Goal: Task Accomplishment & Management: Complete application form

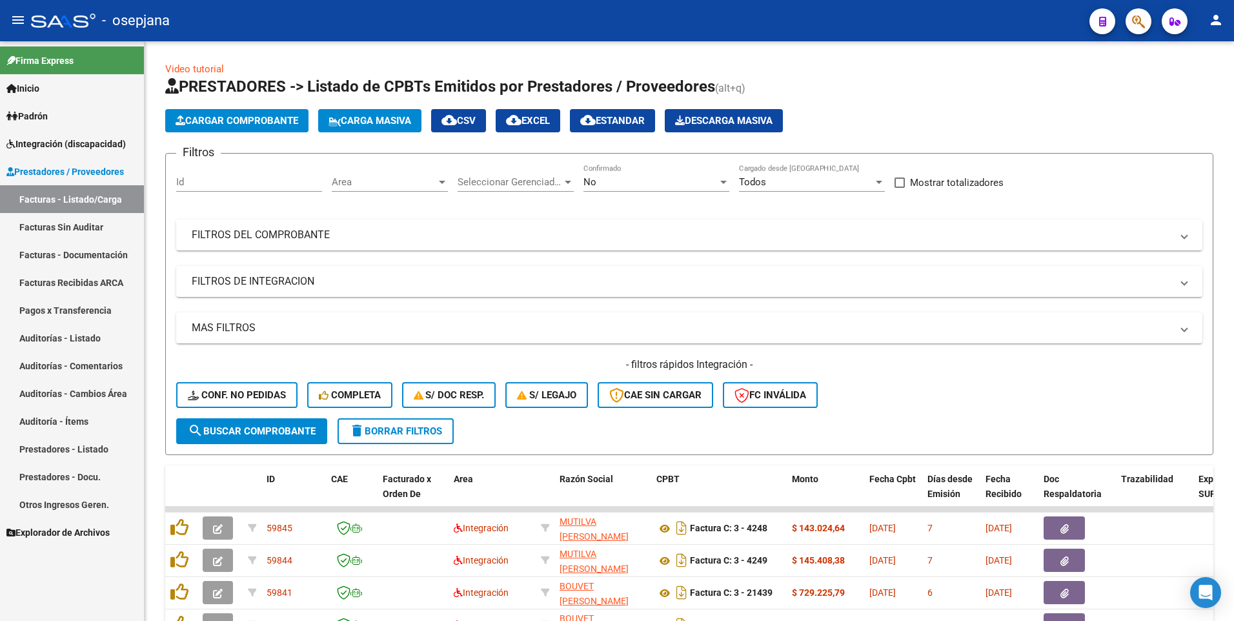
click at [1215, 19] on mat-icon "person" at bounding box center [1215, 19] width 15 height 15
click at [1215, 50] on button "person Mi Perfil" at bounding box center [1189, 54] width 79 height 31
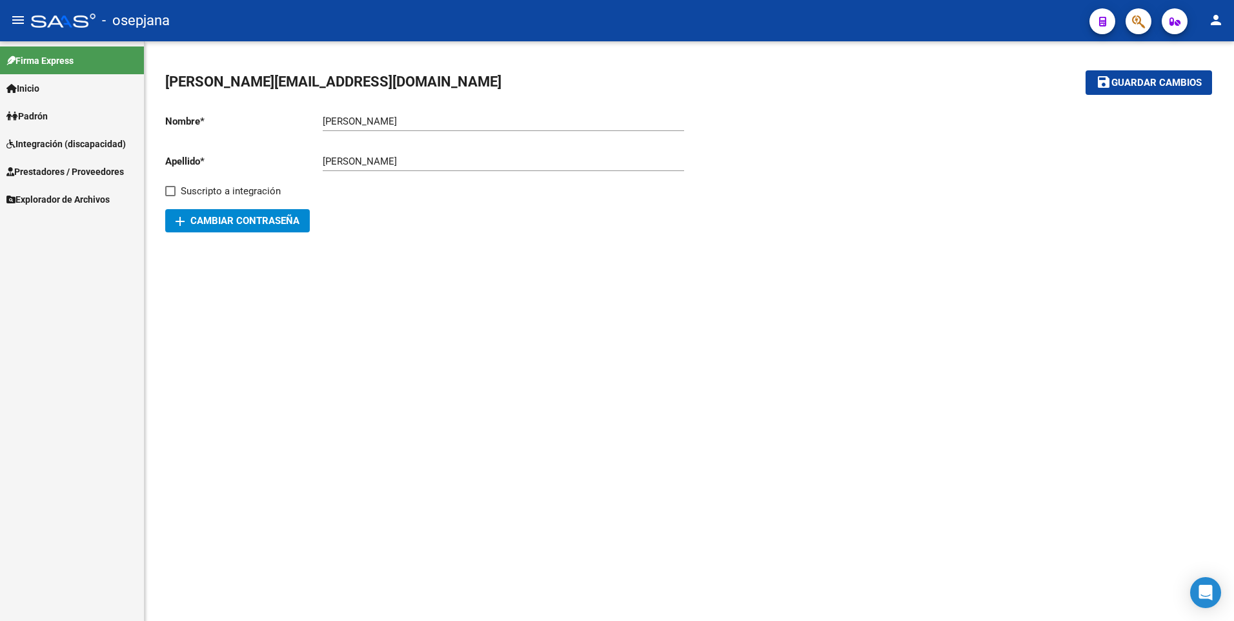
click at [32, 163] on link "Prestadores / Proveedores" at bounding box center [72, 172] width 144 height 28
click at [41, 167] on span "Prestadores / Proveedores" at bounding box center [64, 172] width 117 height 14
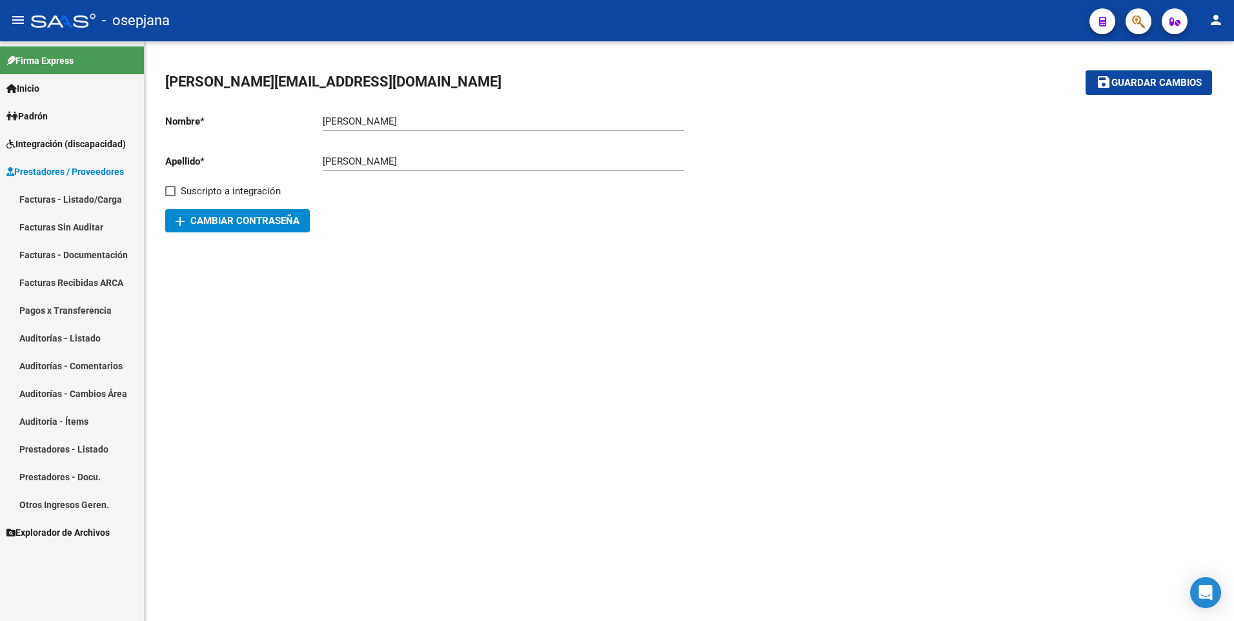
click at [33, 197] on link "Facturas - Listado/Carga" at bounding box center [72, 199] width 144 height 28
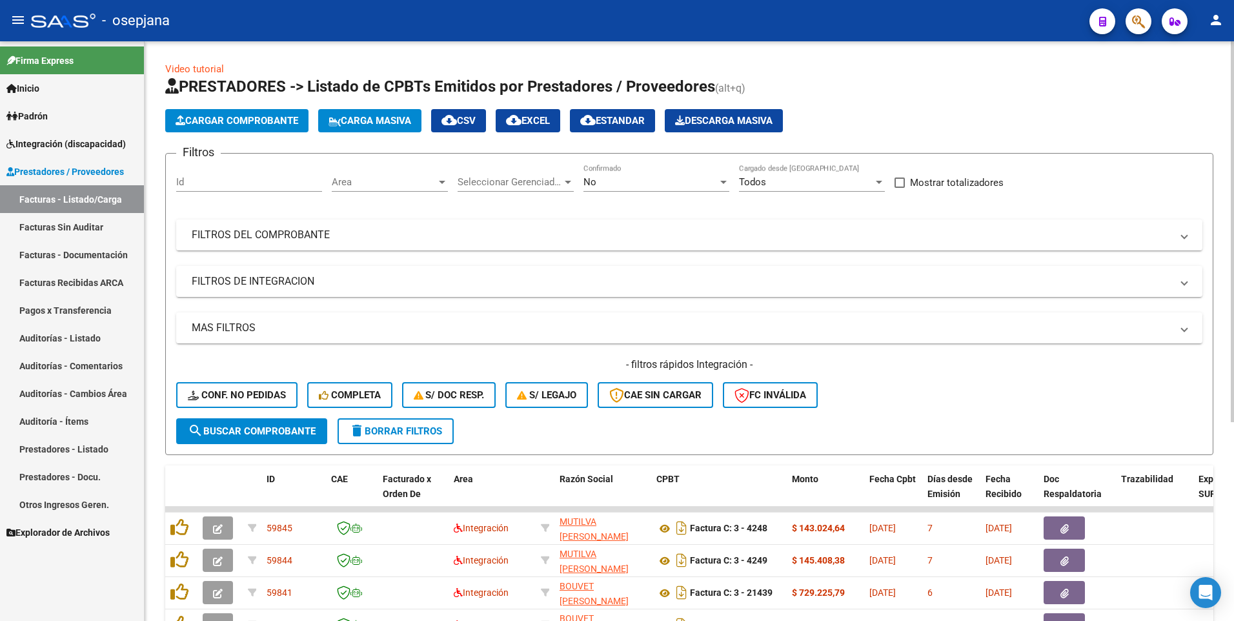
click at [223, 121] on span "Cargar Comprobante" at bounding box center [237, 121] width 123 height 12
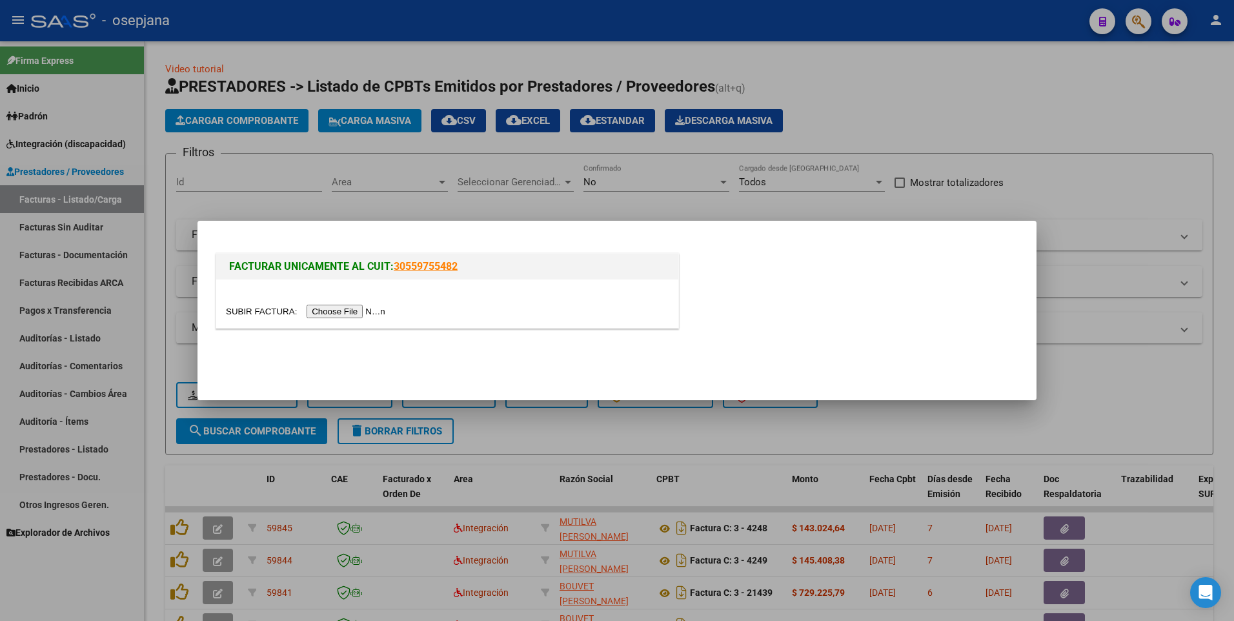
click at [328, 312] on input "file" at bounding box center [307, 312] width 163 height 14
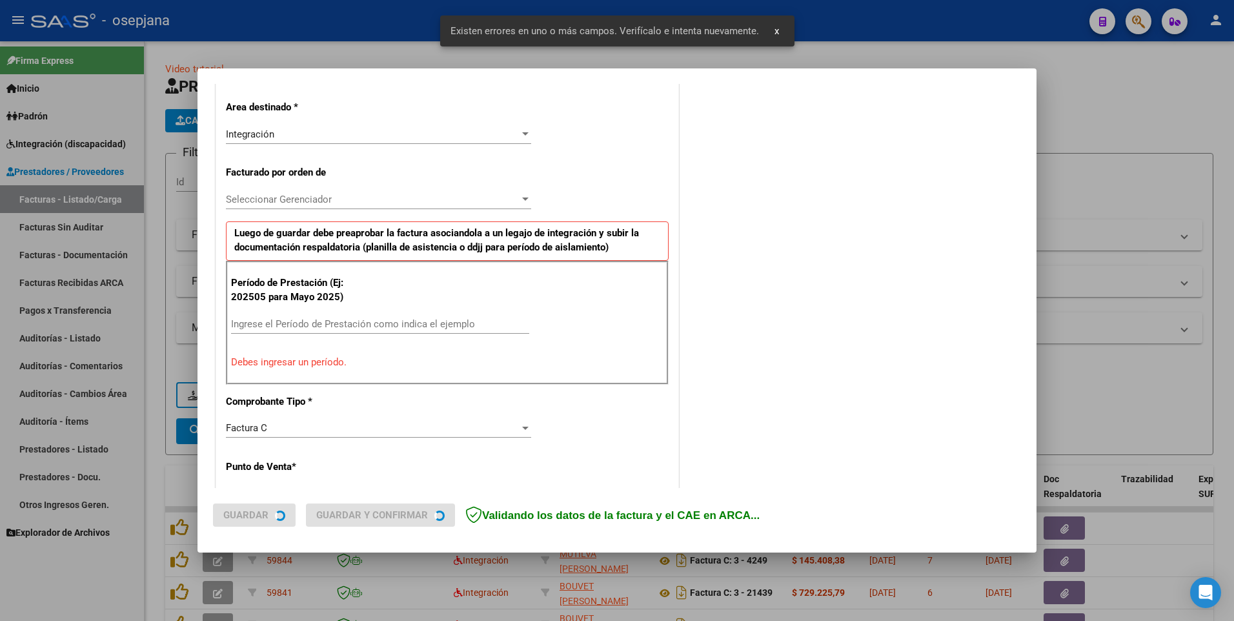
scroll to position [313, 0]
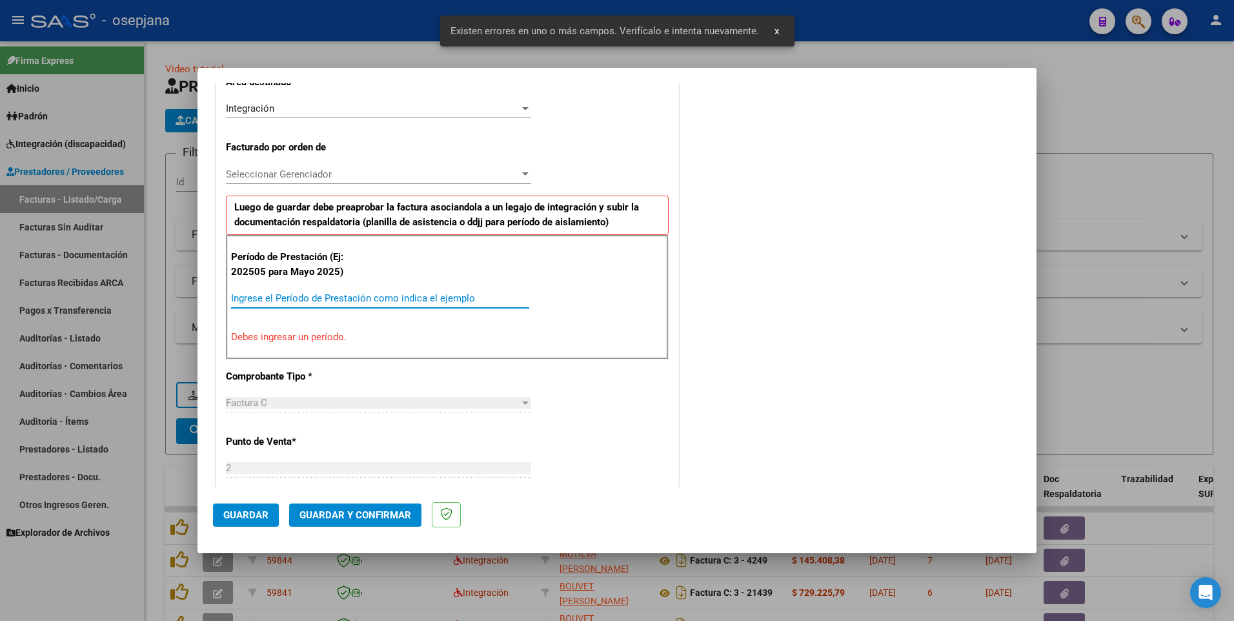
click at [279, 296] on input "Ingrese el Período de Prestación como indica el ejemplo" at bounding box center [380, 298] width 298 height 12
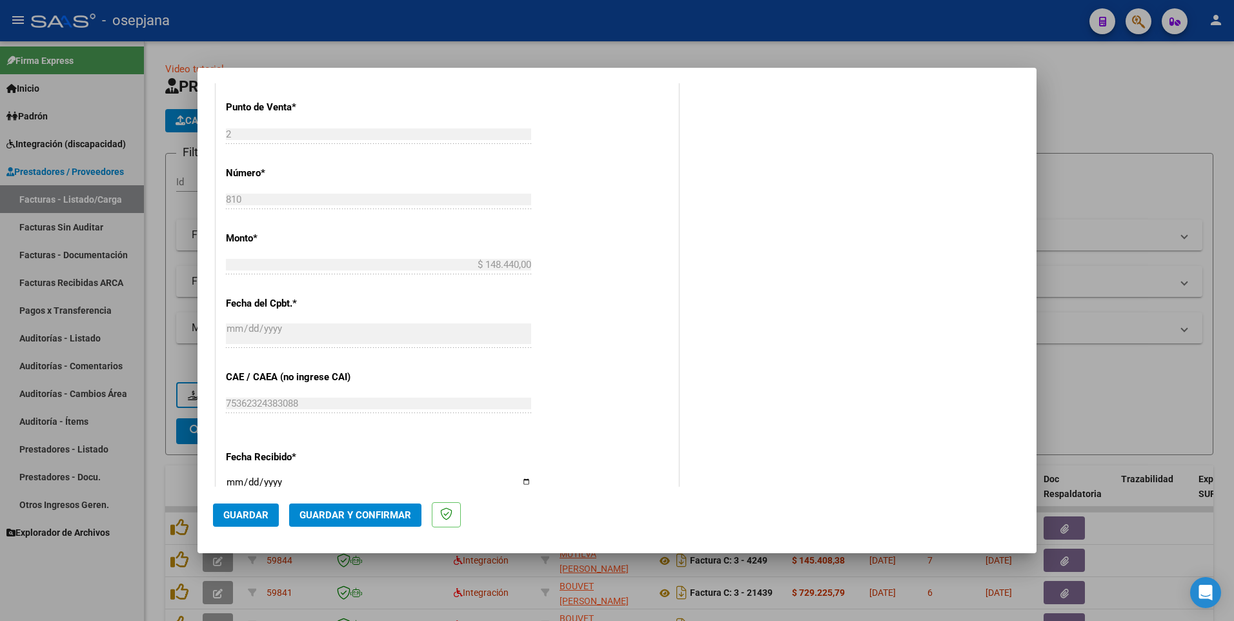
scroll to position [161, 0]
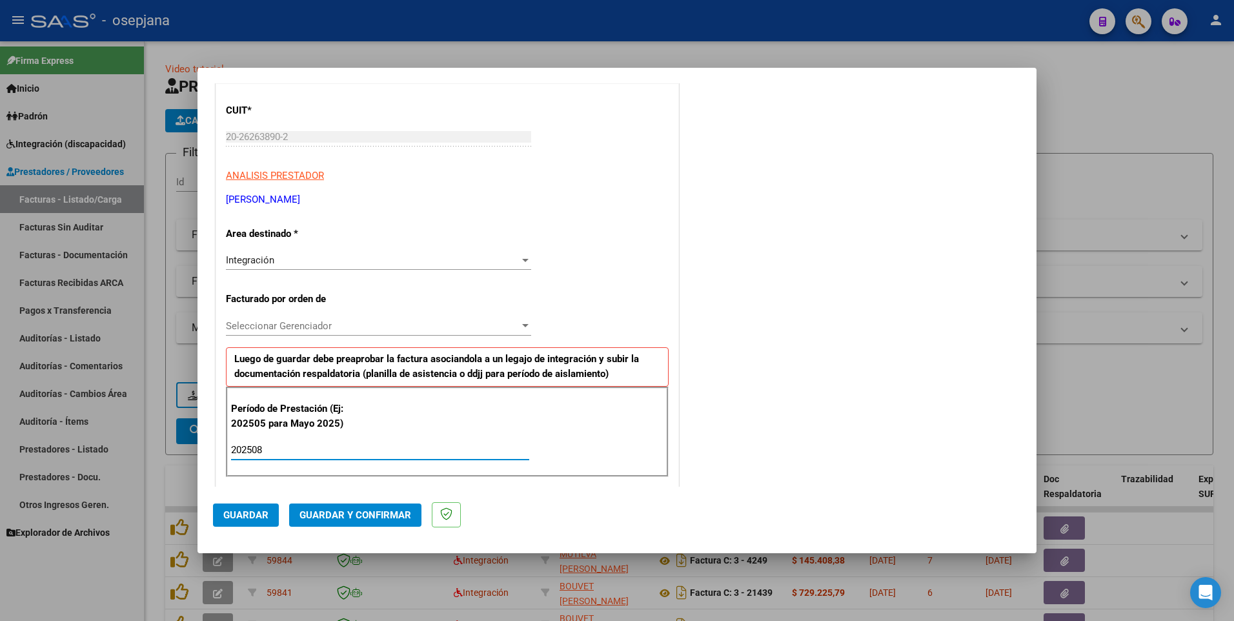
type input "202508"
click at [243, 516] on span "Guardar" at bounding box center [245, 515] width 45 height 12
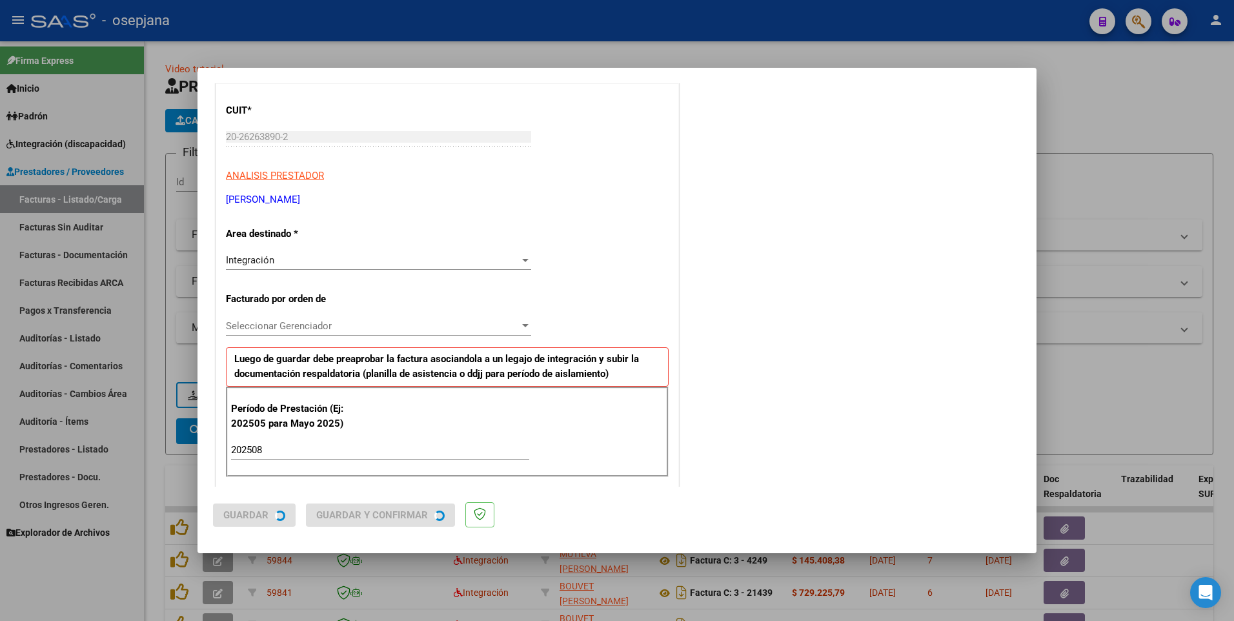
scroll to position [0, 0]
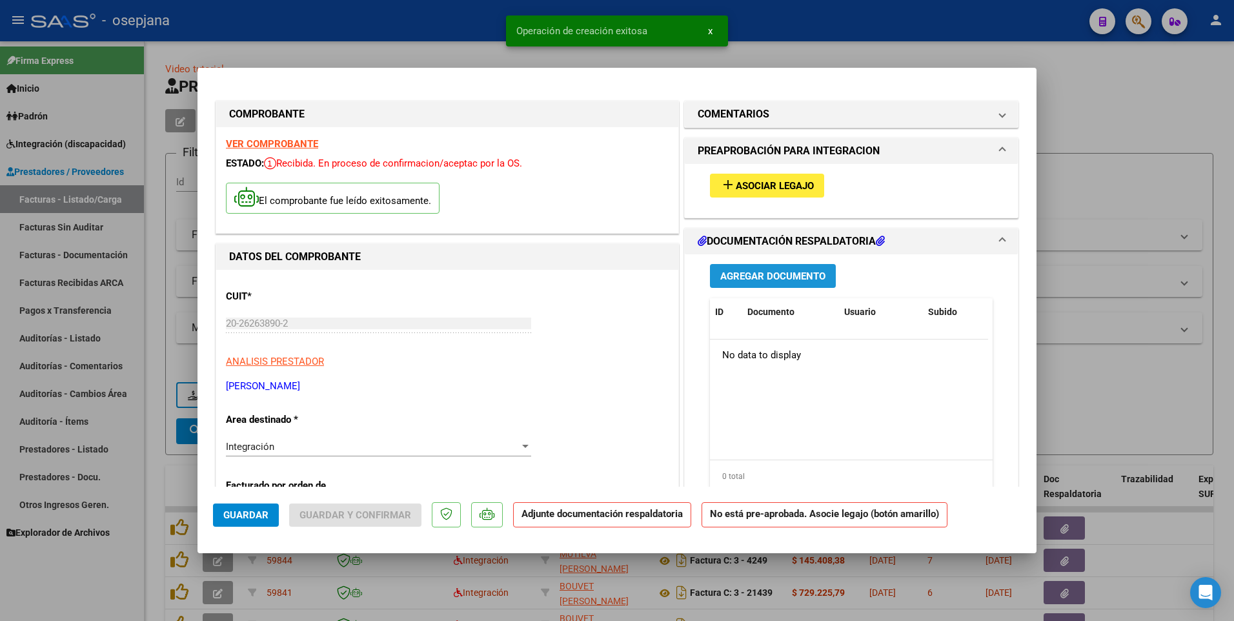
click at [751, 271] on span "Agregar Documento" at bounding box center [772, 276] width 105 height 12
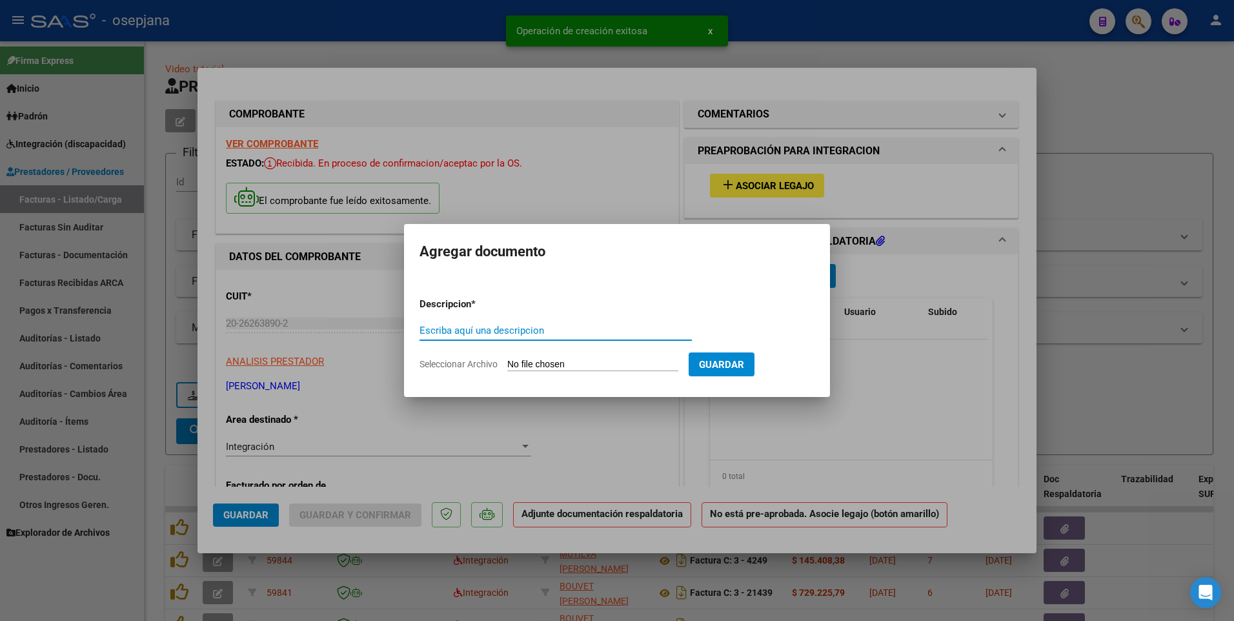
click at [473, 328] on input "Escriba aquí una descripcion" at bounding box center [556, 331] width 272 height 12
type input "asistencia"
click at [549, 365] on input "Seleccionar Archivo" at bounding box center [592, 365] width 171 height 12
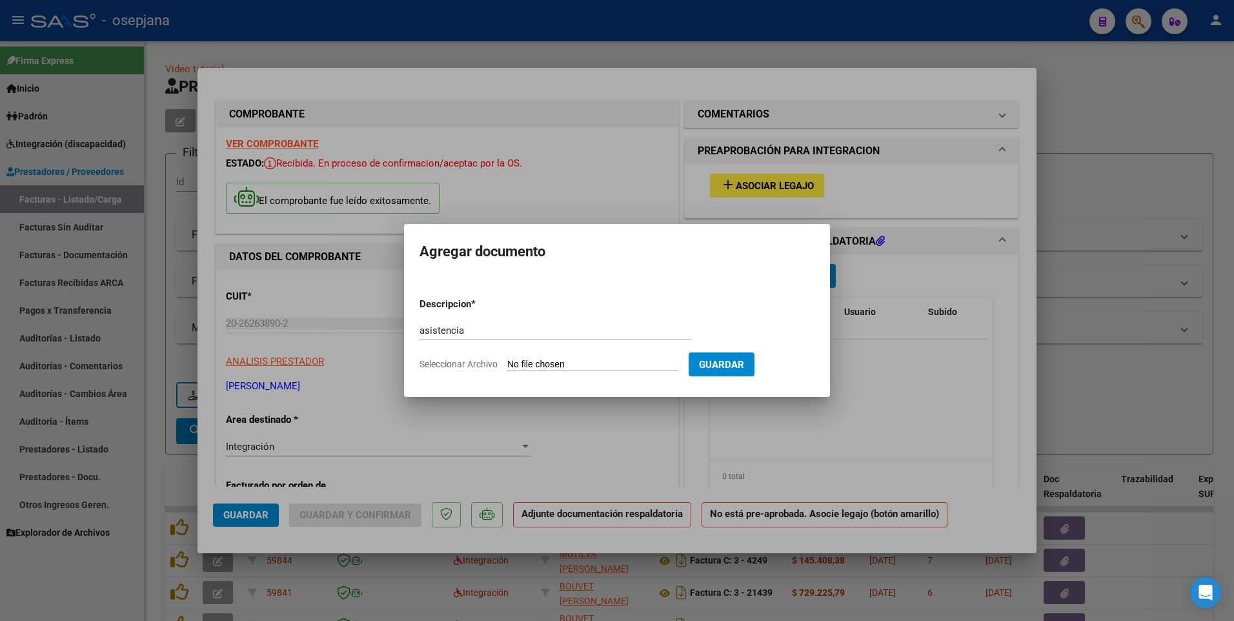
type input "C:\fakepath\asistencia caccio [DATE].pdf"
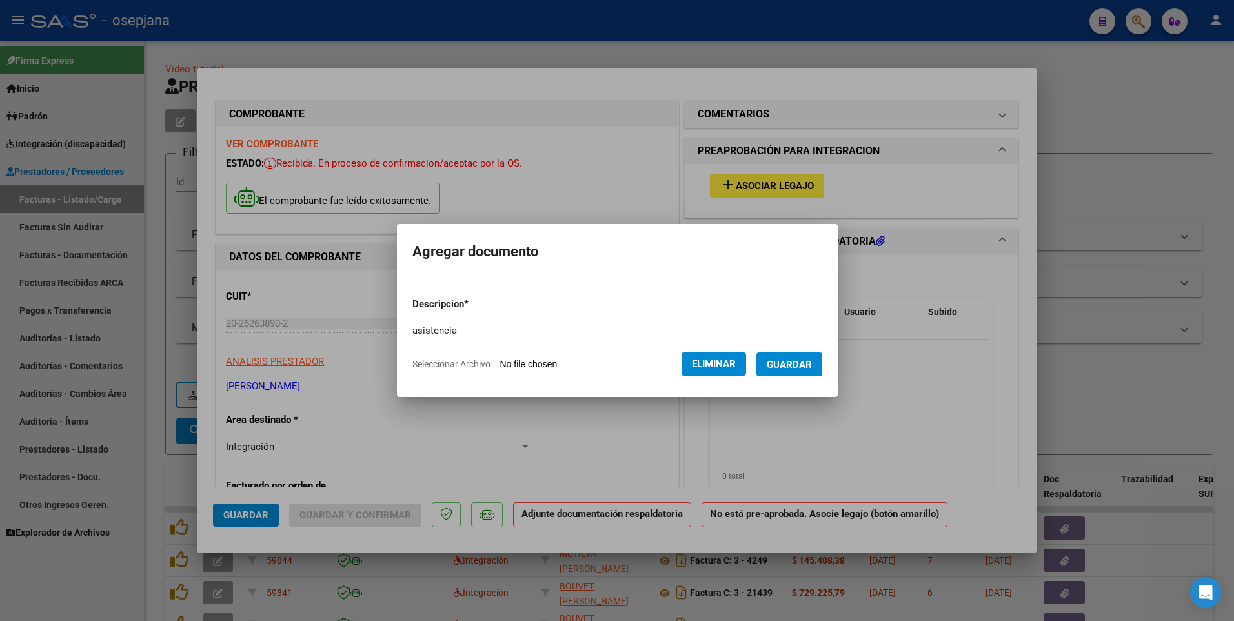
drag, startPoint x: 791, startPoint y: 365, endPoint x: 810, endPoint y: 402, distance: 41.6
click at [791, 365] on span "Guardar" at bounding box center [789, 365] width 45 height 12
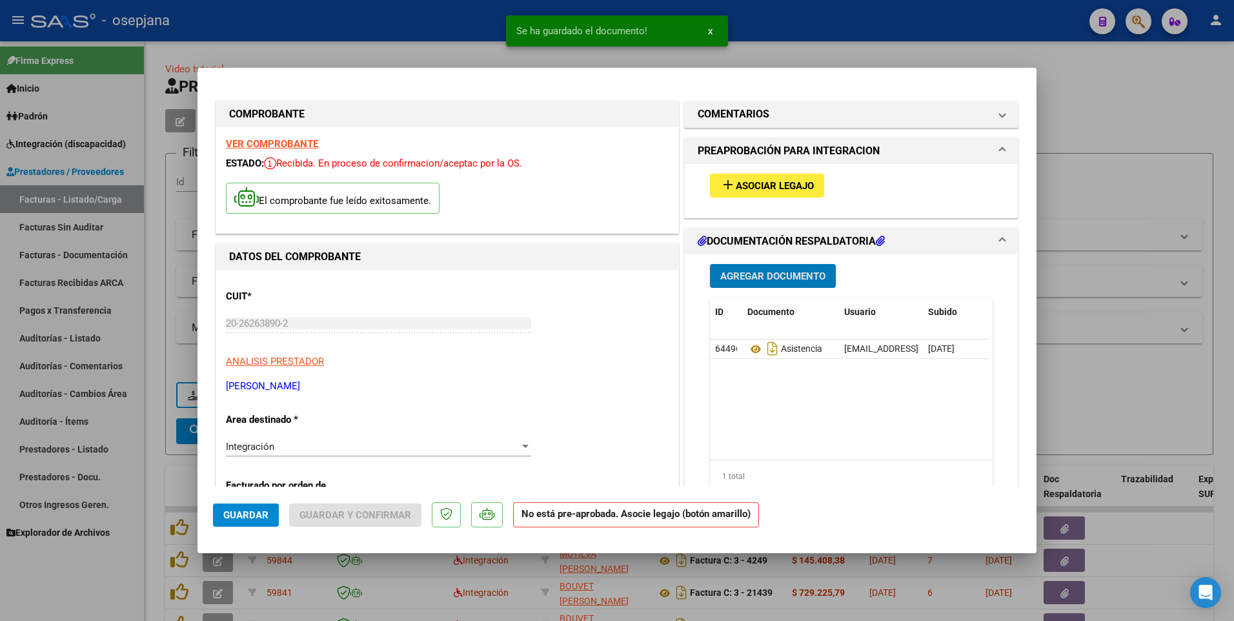
click at [241, 515] on span "Guardar" at bounding box center [245, 515] width 45 height 12
click at [307, 47] on div at bounding box center [617, 310] width 1234 height 621
type input "$ 0,00"
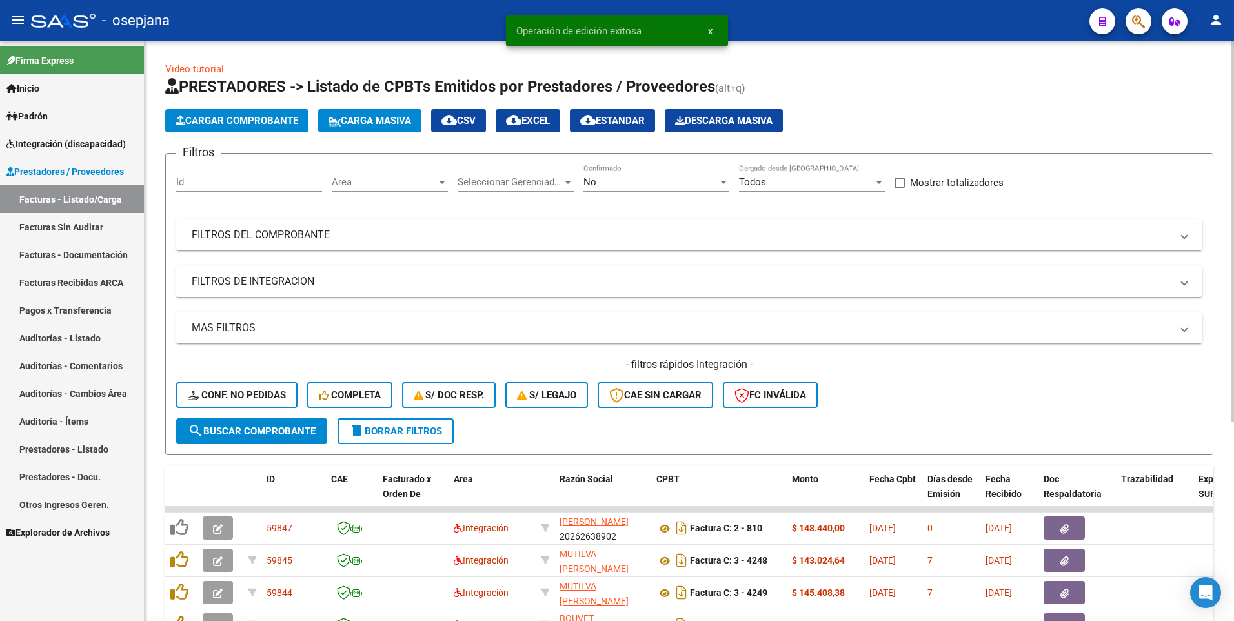
click at [231, 120] on span "Cargar Comprobante" at bounding box center [237, 121] width 123 height 12
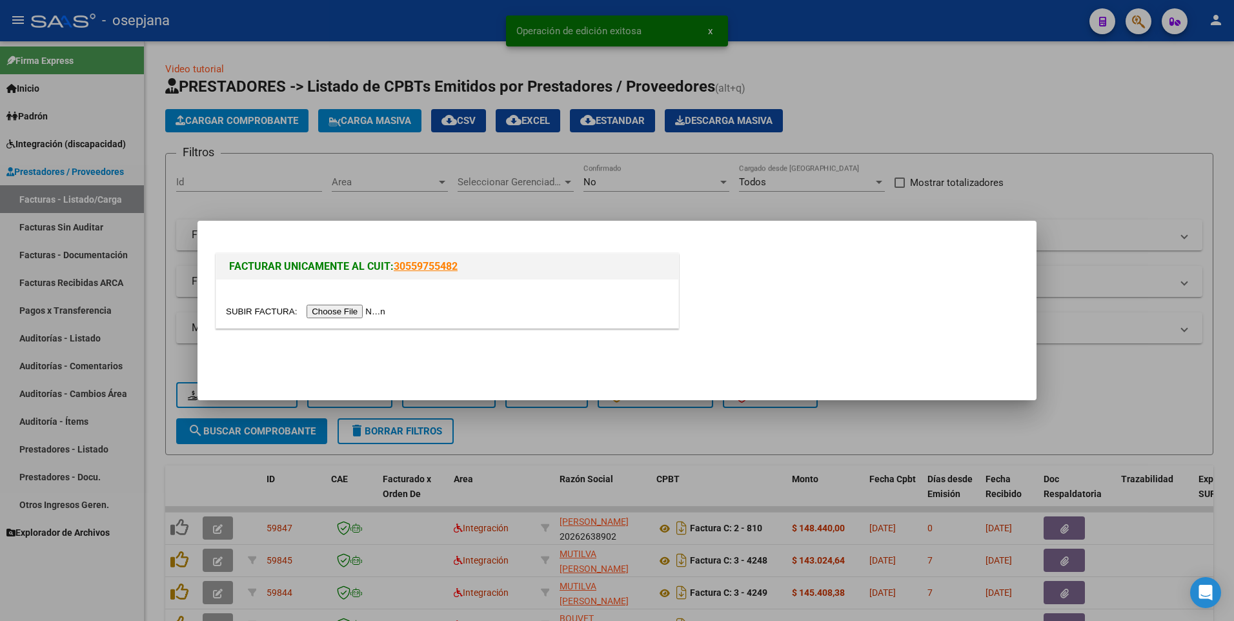
click at [313, 309] on input "file" at bounding box center [307, 312] width 163 height 14
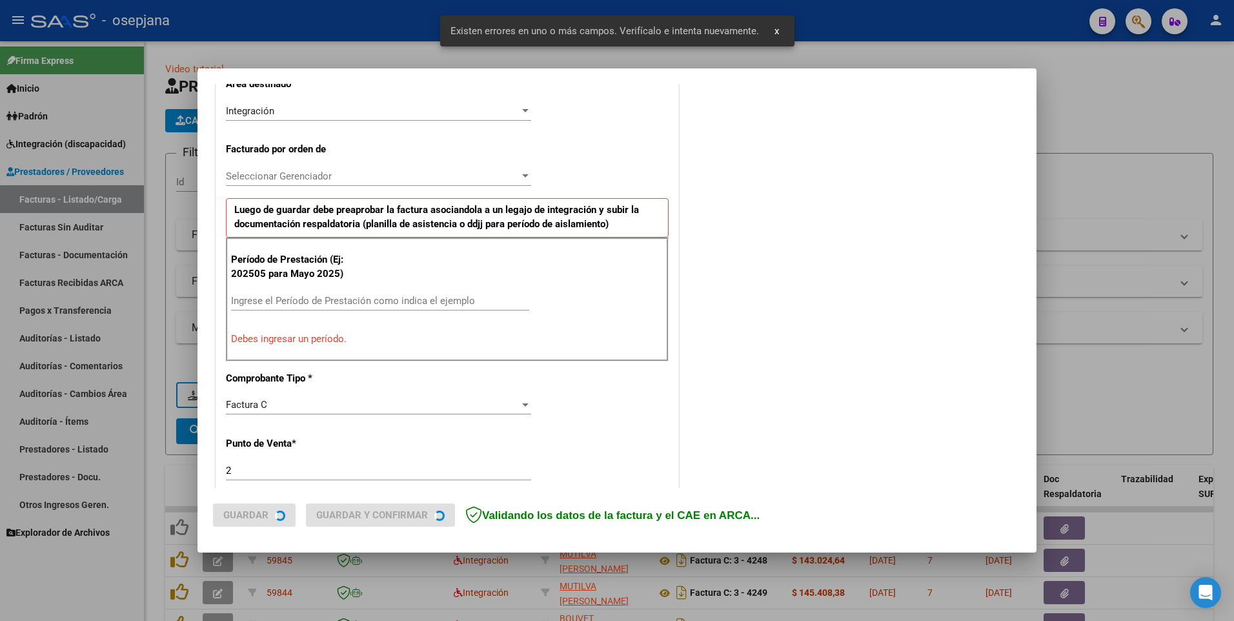
scroll to position [313, 0]
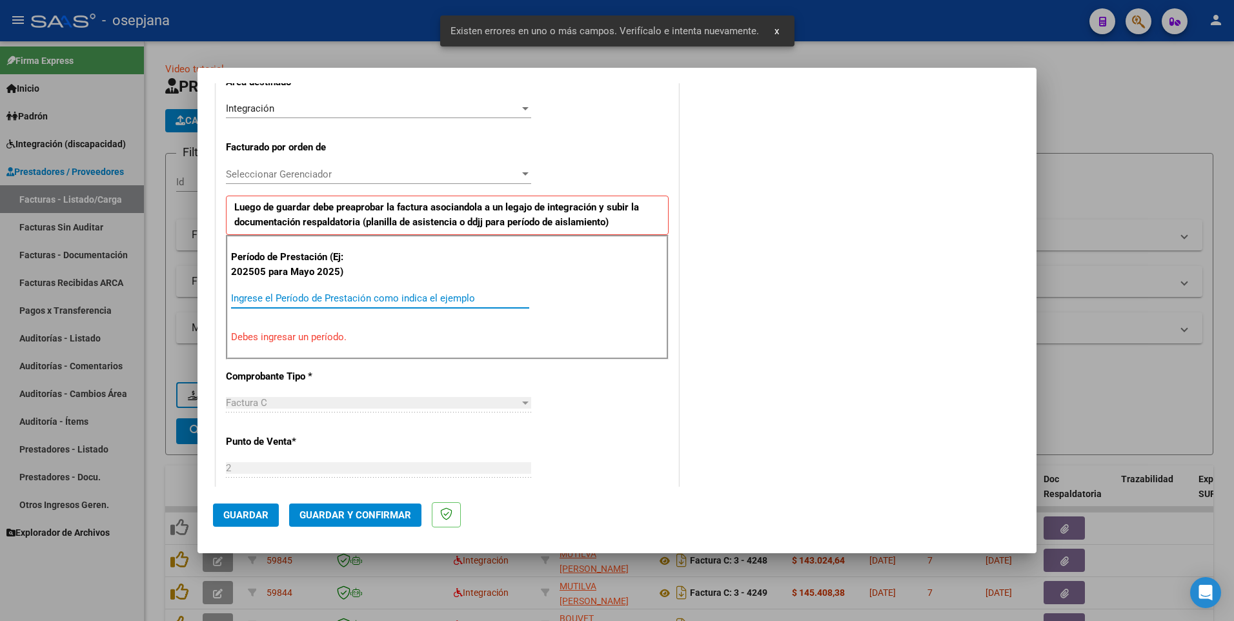
click at [282, 296] on input "Ingrese el Período de Prestación como indica el ejemplo" at bounding box center [380, 298] width 298 height 12
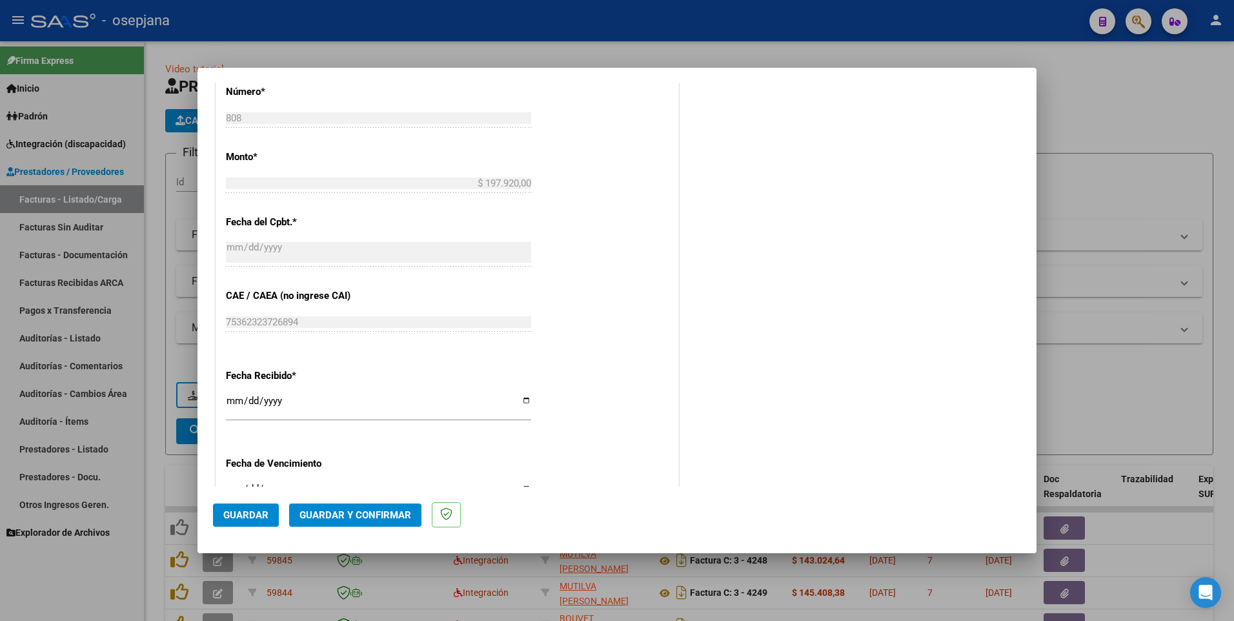
scroll to position [613, 0]
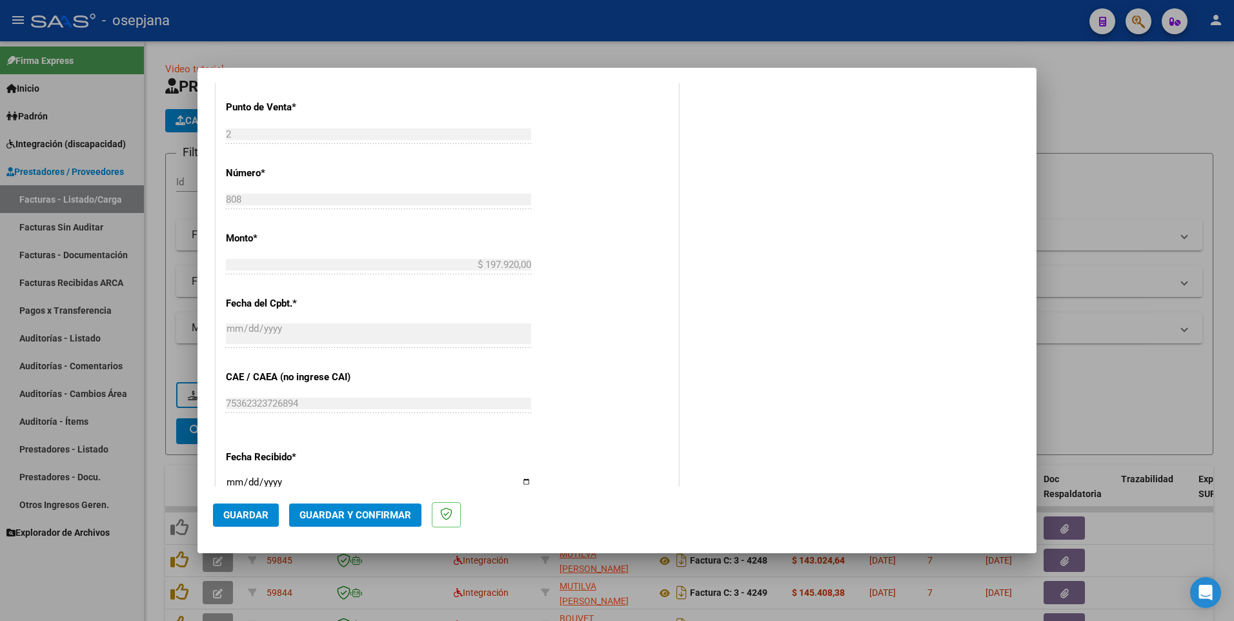
type input "202508"
click at [250, 522] on button "Guardar" at bounding box center [246, 514] width 66 height 23
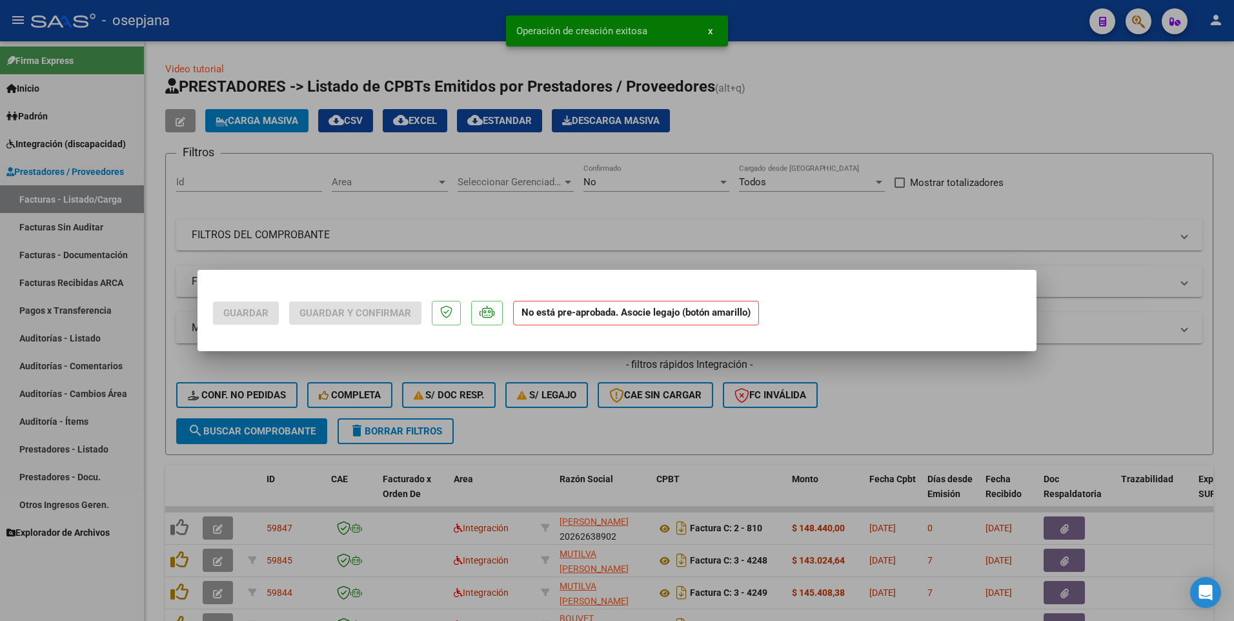
scroll to position [0, 0]
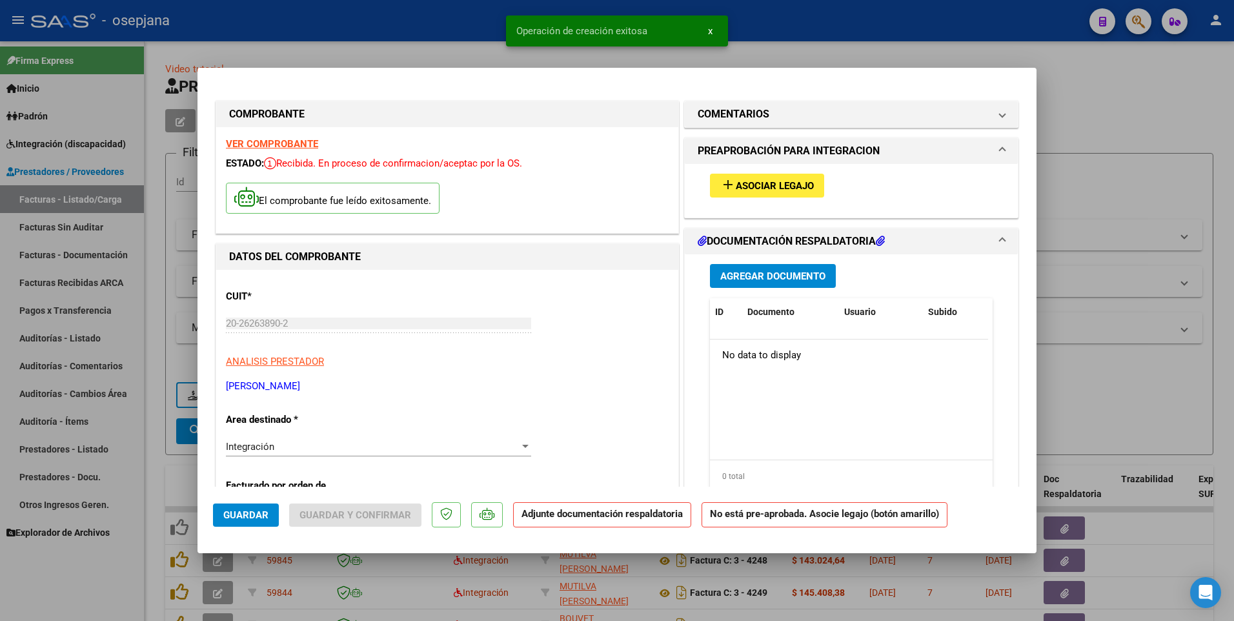
click at [760, 276] on span "Agregar Documento" at bounding box center [772, 276] width 105 height 12
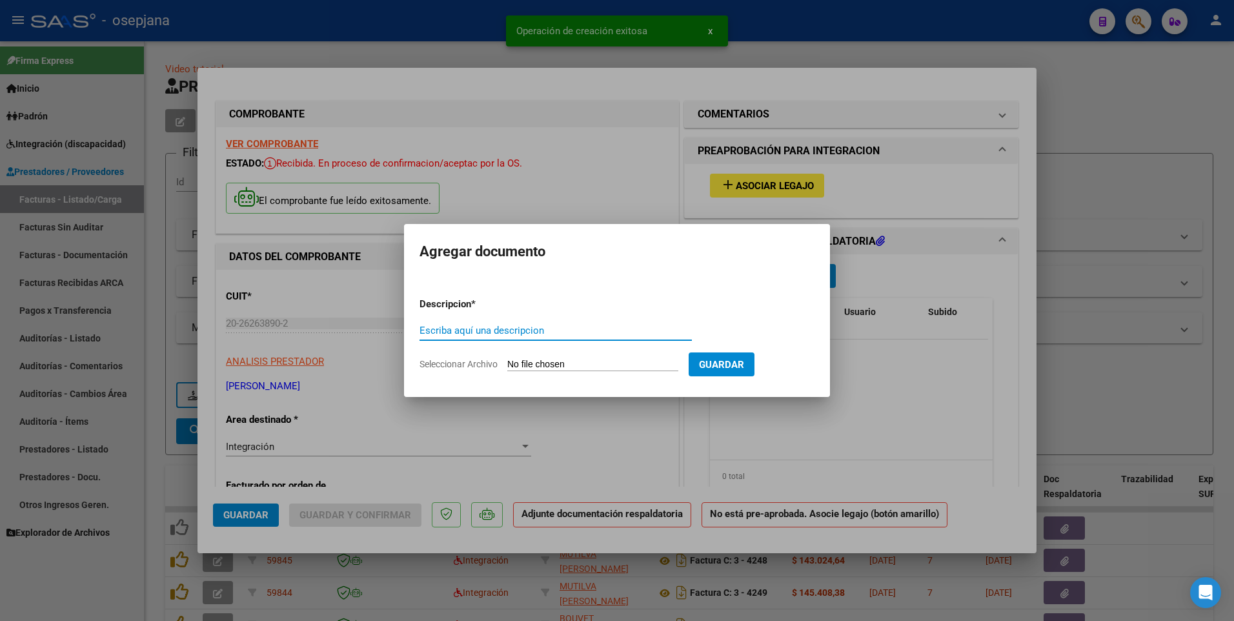
click at [476, 332] on input "Escriba aquí una descripcion" at bounding box center [556, 331] width 272 height 12
type input "asistencia"
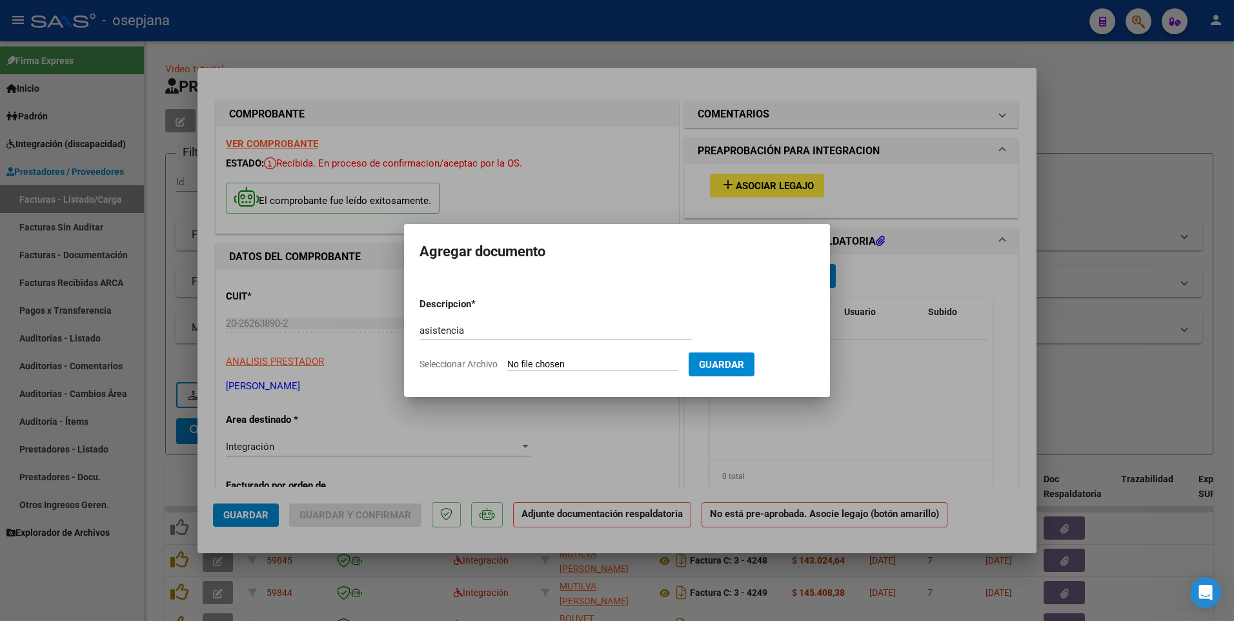
click at [560, 366] on input "Seleccionar Archivo" at bounding box center [592, 365] width 171 height 12
type input "C:\fakepath\asistencia di fili [DATE].pdf"
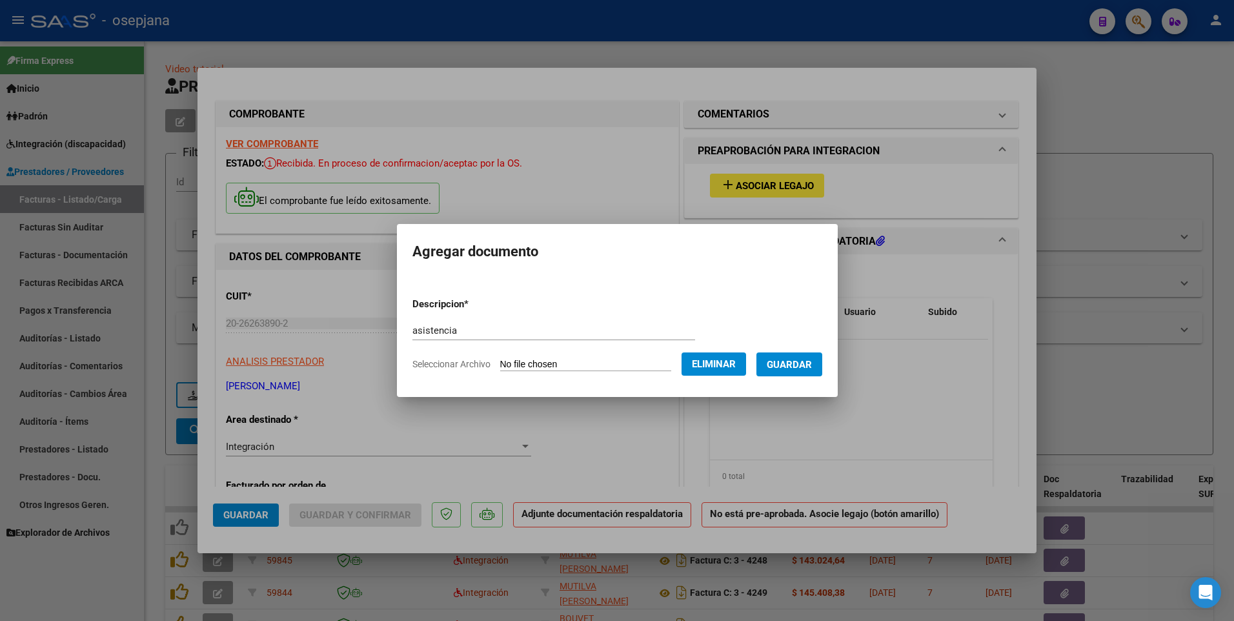
click at [779, 369] on span "Guardar" at bounding box center [789, 365] width 45 height 12
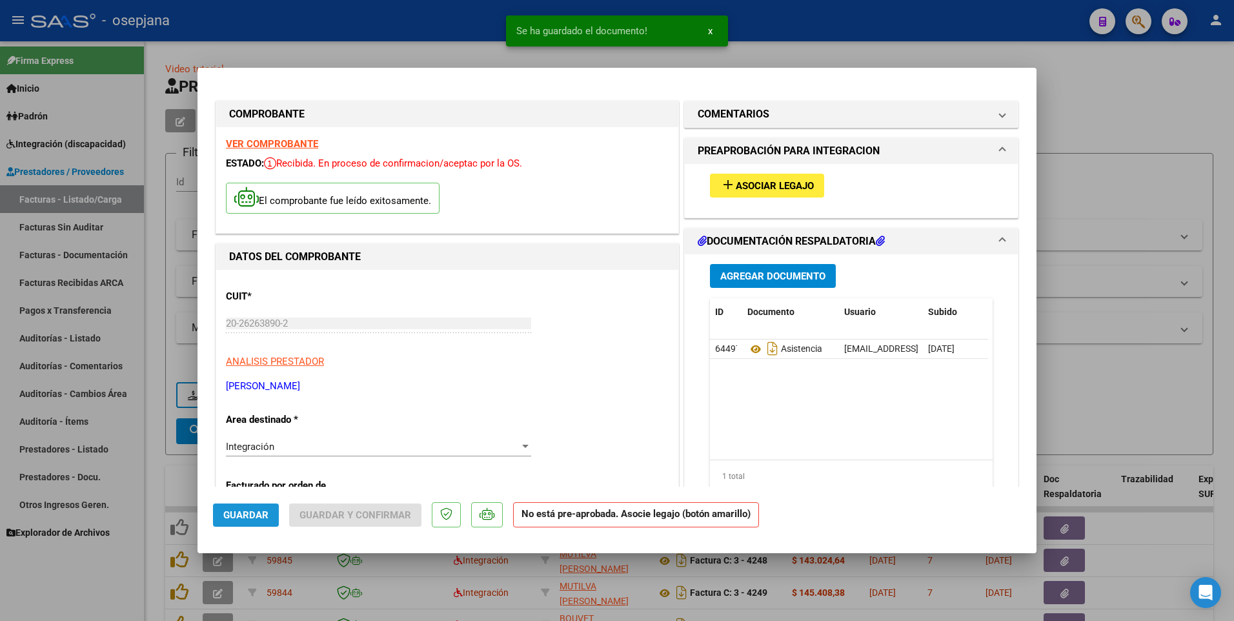
click at [249, 511] on span "Guardar" at bounding box center [245, 515] width 45 height 12
click at [391, 54] on div at bounding box center [617, 310] width 1234 height 621
type input "$ 0,00"
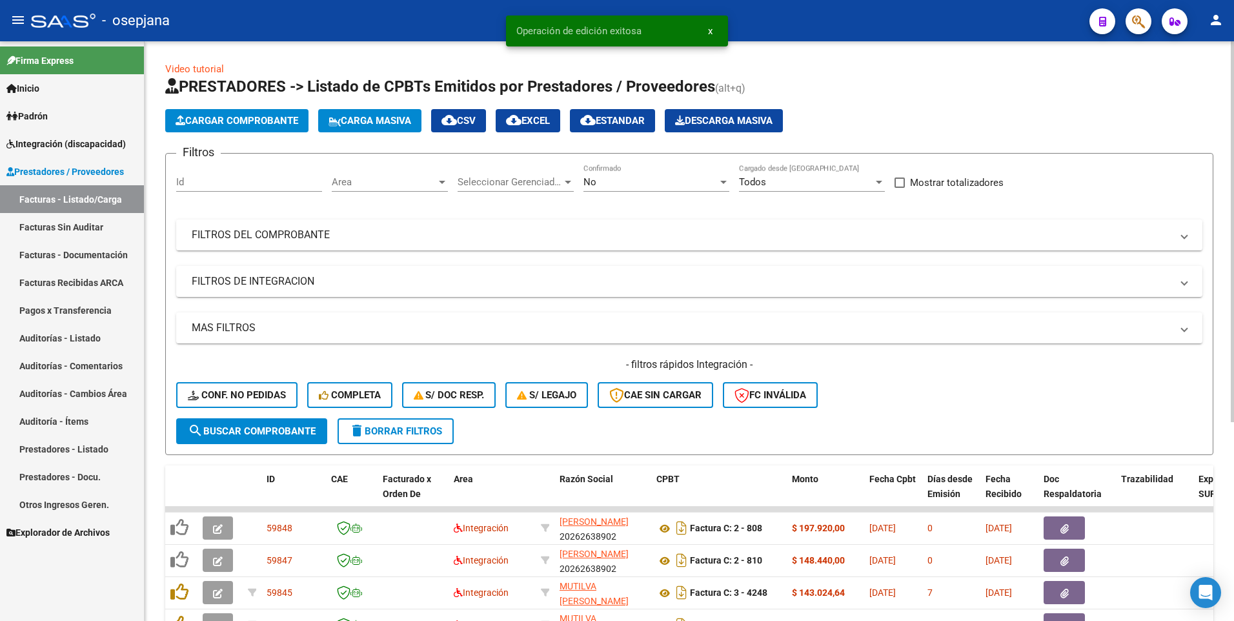
click at [225, 119] on span "Cargar Comprobante" at bounding box center [237, 121] width 123 height 12
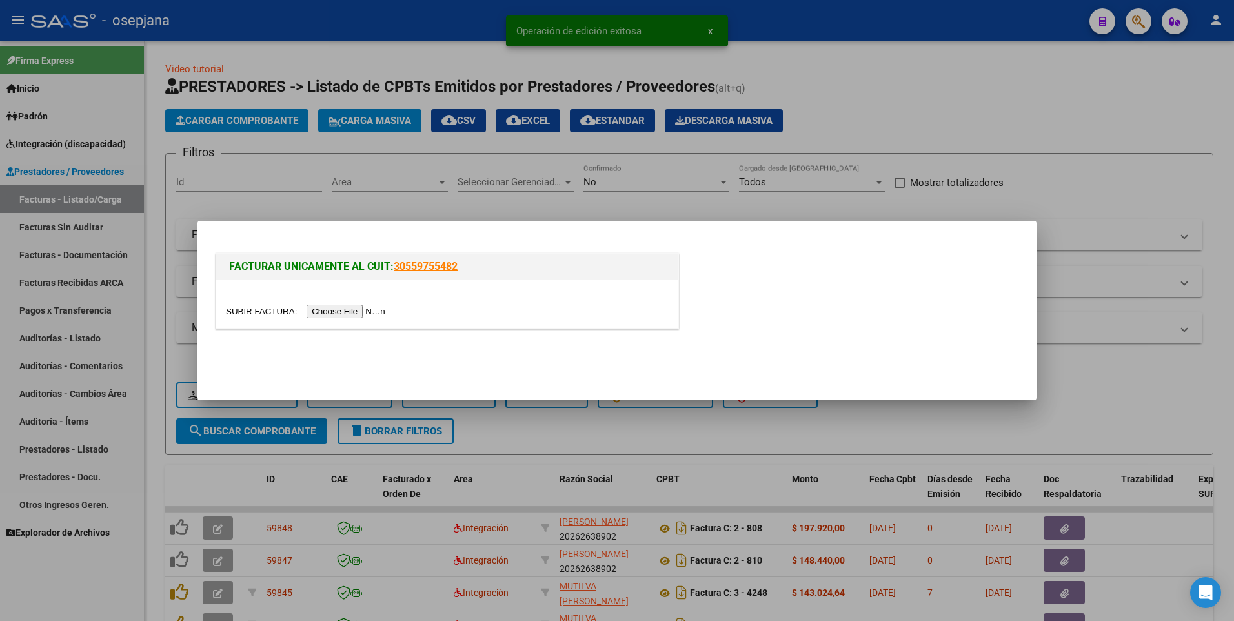
click at [343, 307] on input "file" at bounding box center [307, 312] width 163 height 14
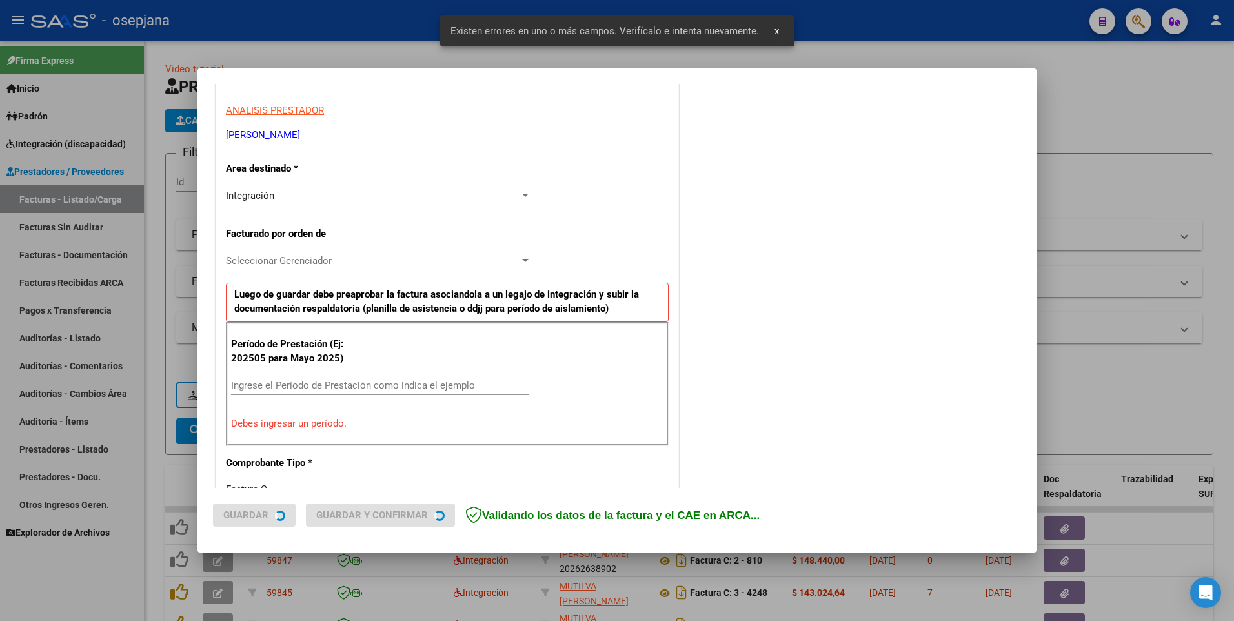
scroll to position [313, 0]
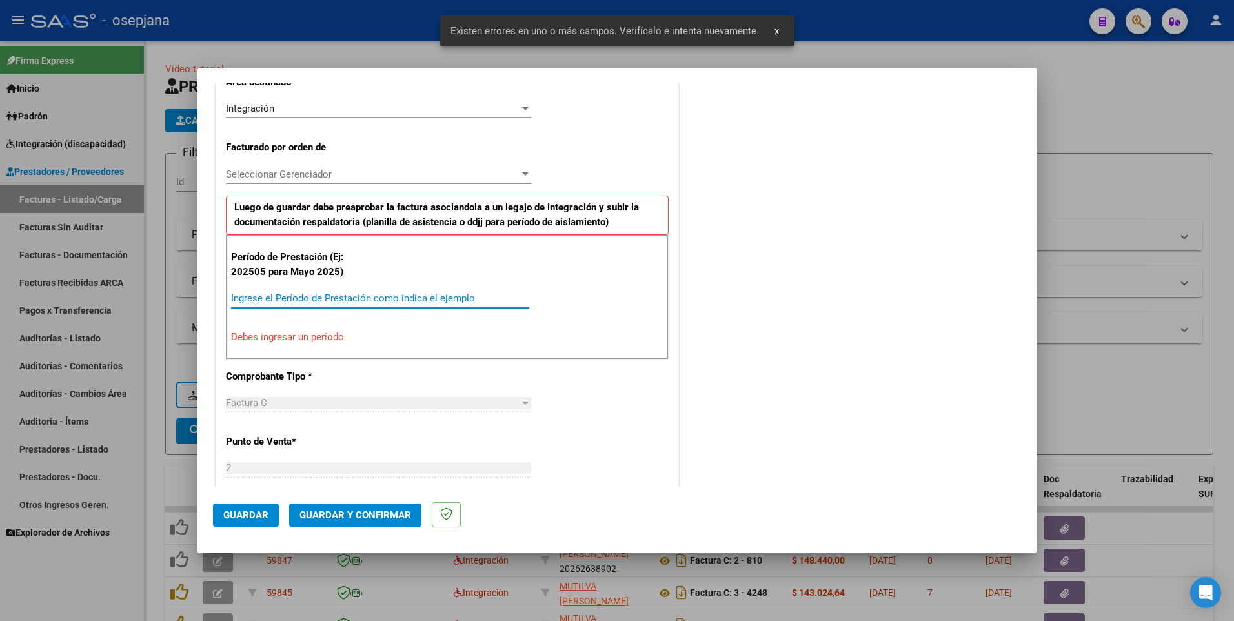
click at [296, 301] on input "Ingrese el Período de Prestación como indica el ejemplo" at bounding box center [380, 298] width 298 height 12
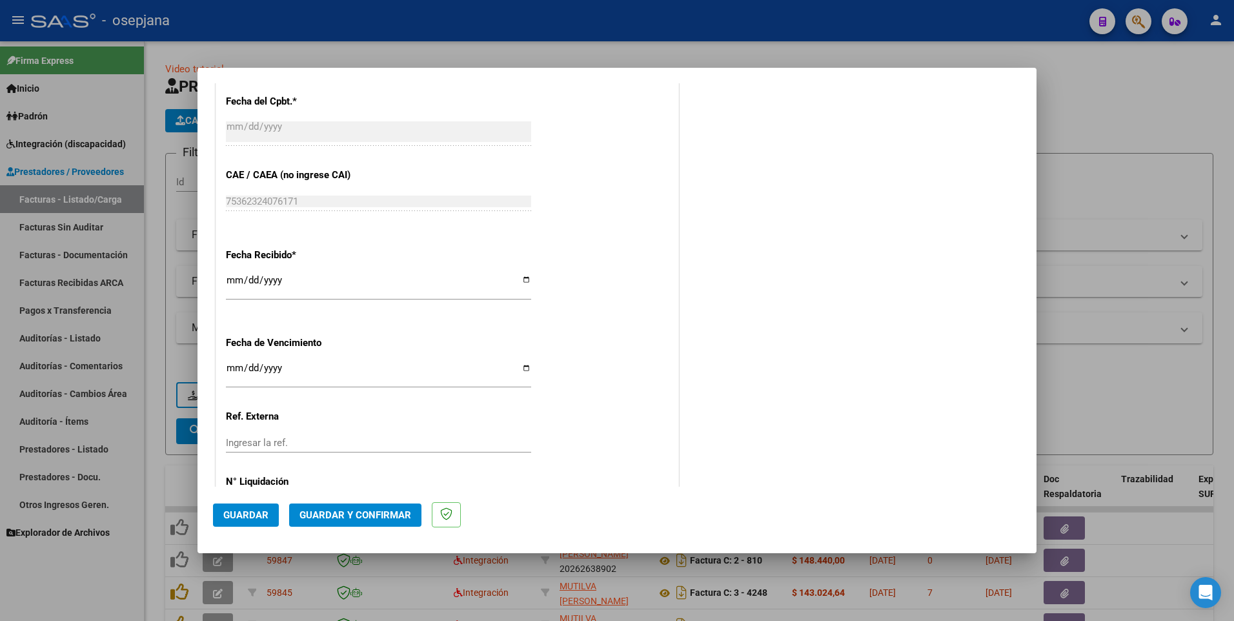
scroll to position [871, 0]
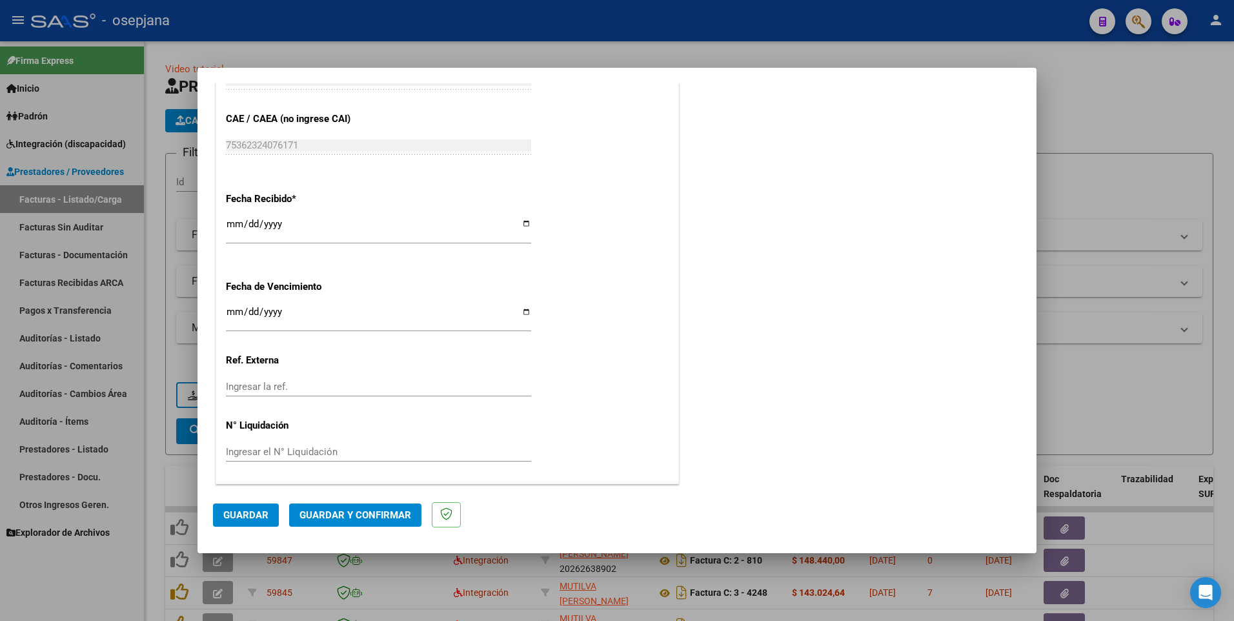
type input "202508"
click at [258, 520] on span "Guardar" at bounding box center [245, 515] width 45 height 12
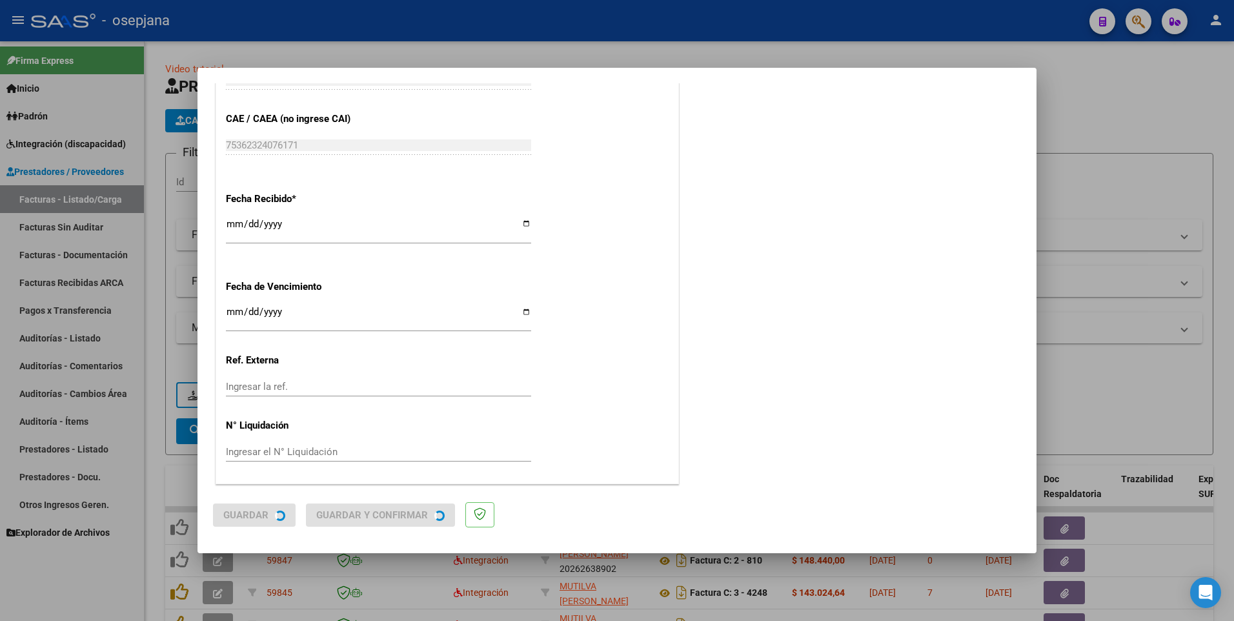
scroll to position [0, 0]
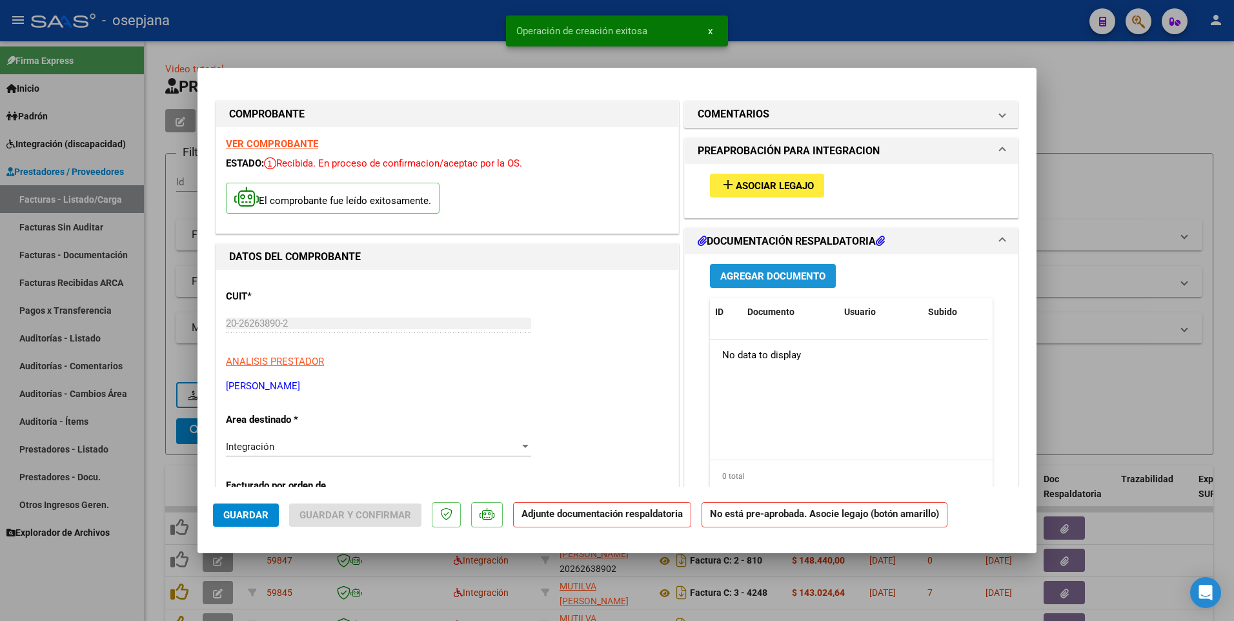
click at [761, 274] on span "Agregar Documento" at bounding box center [772, 276] width 105 height 12
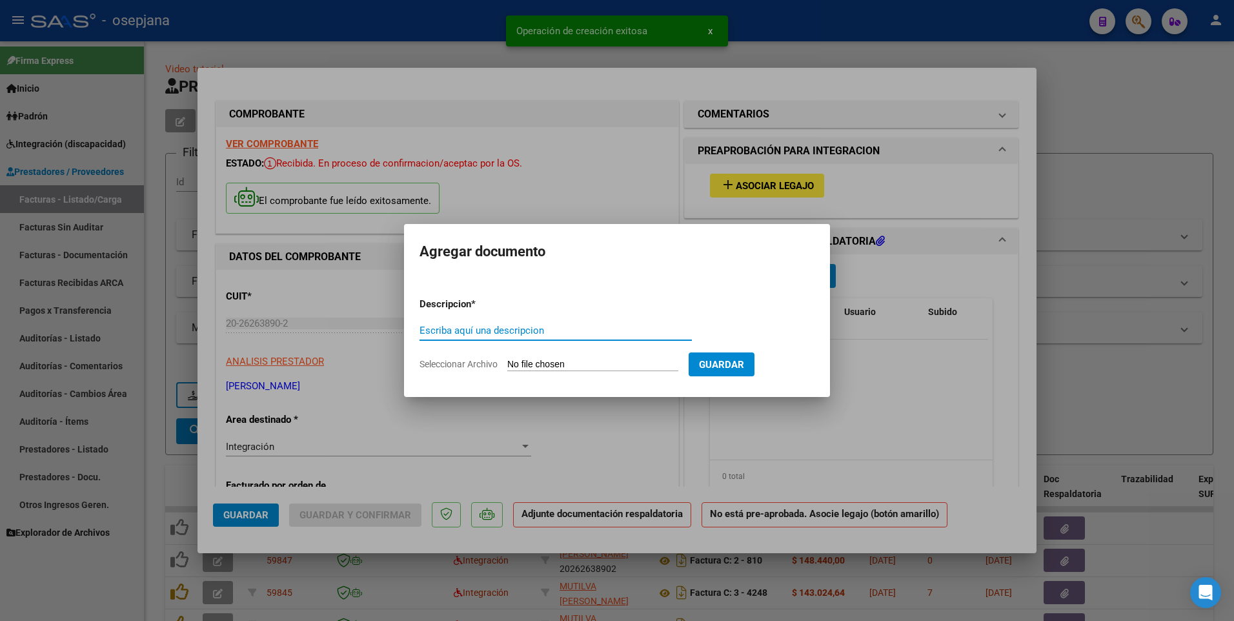
click at [463, 332] on input "Escriba aquí una descripcion" at bounding box center [556, 331] width 272 height 12
type input "asistencia"
click at [573, 367] on input "Seleccionar Archivo" at bounding box center [592, 365] width 171 height 12
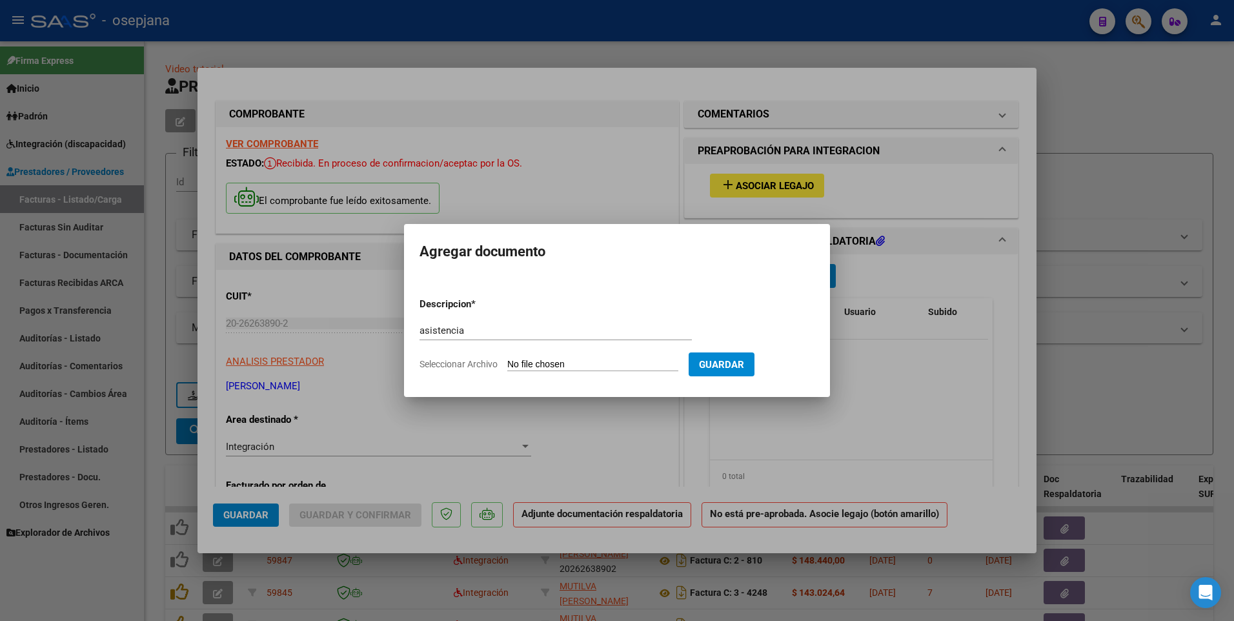
click at [565, 363] on input "Seleccionar Archivo" at bounding box center [592, 365] width 171 height 12
type input "C:\fakepath\asistencia monte [DATE].pdf"
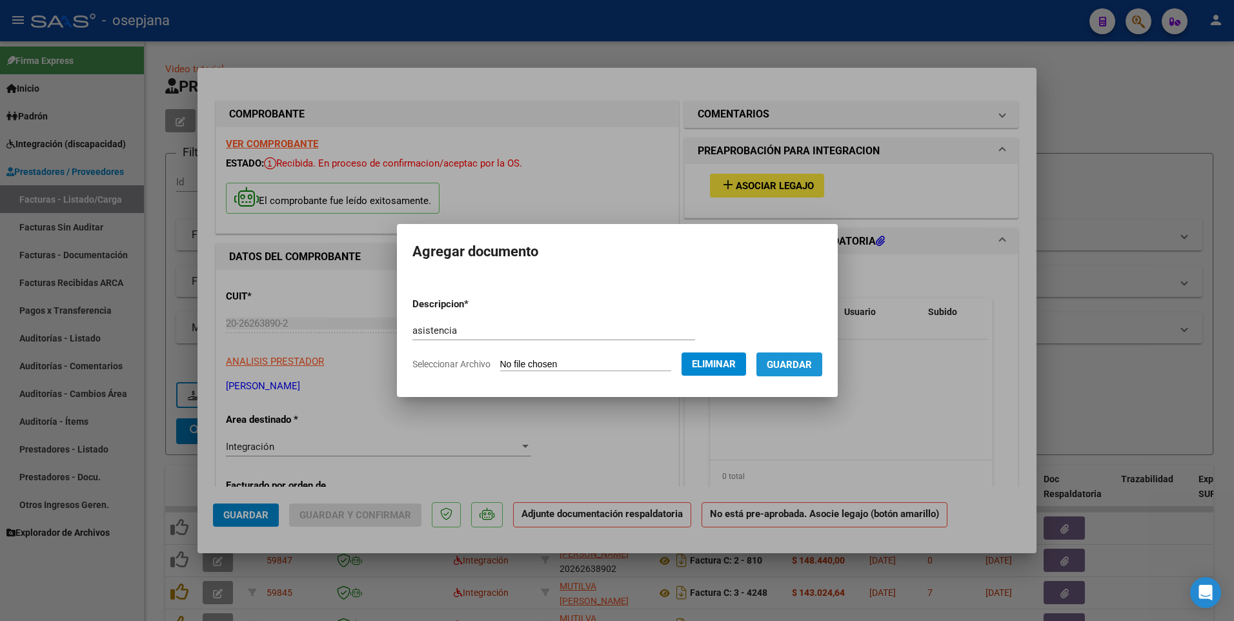
click at [808, 363] on span "Guardar" at bounding box center [789, 365] width 45 height 12
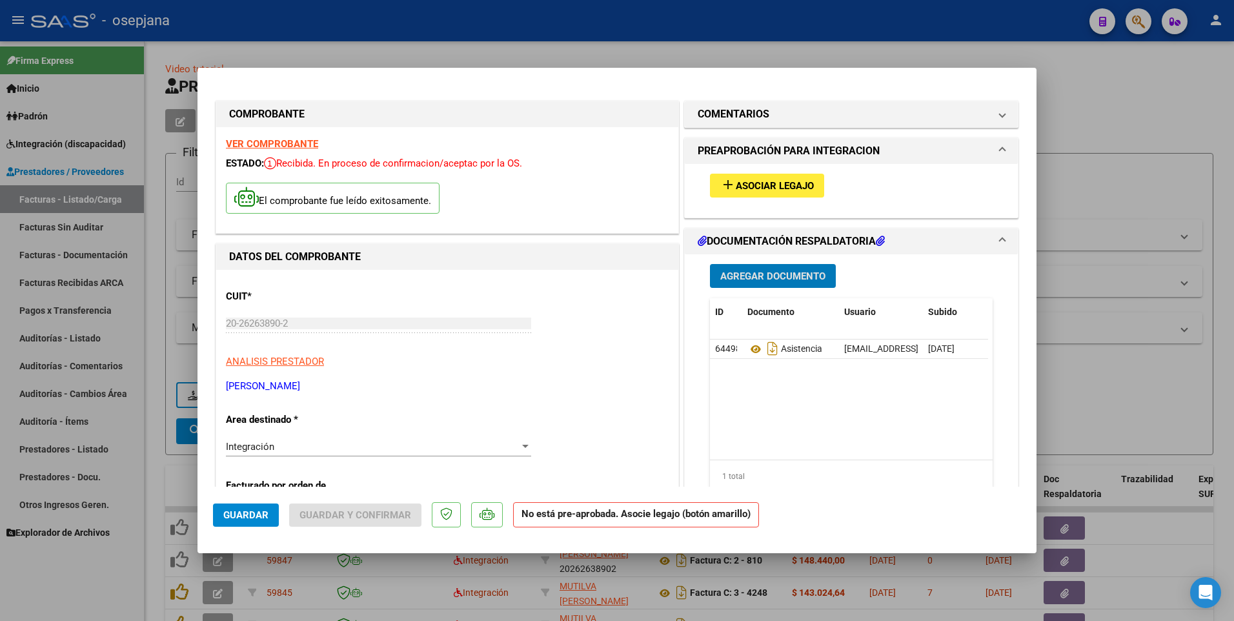
click at [239, 516] on span "Guardar" at bounding box center [245, 515] width 45 height 12
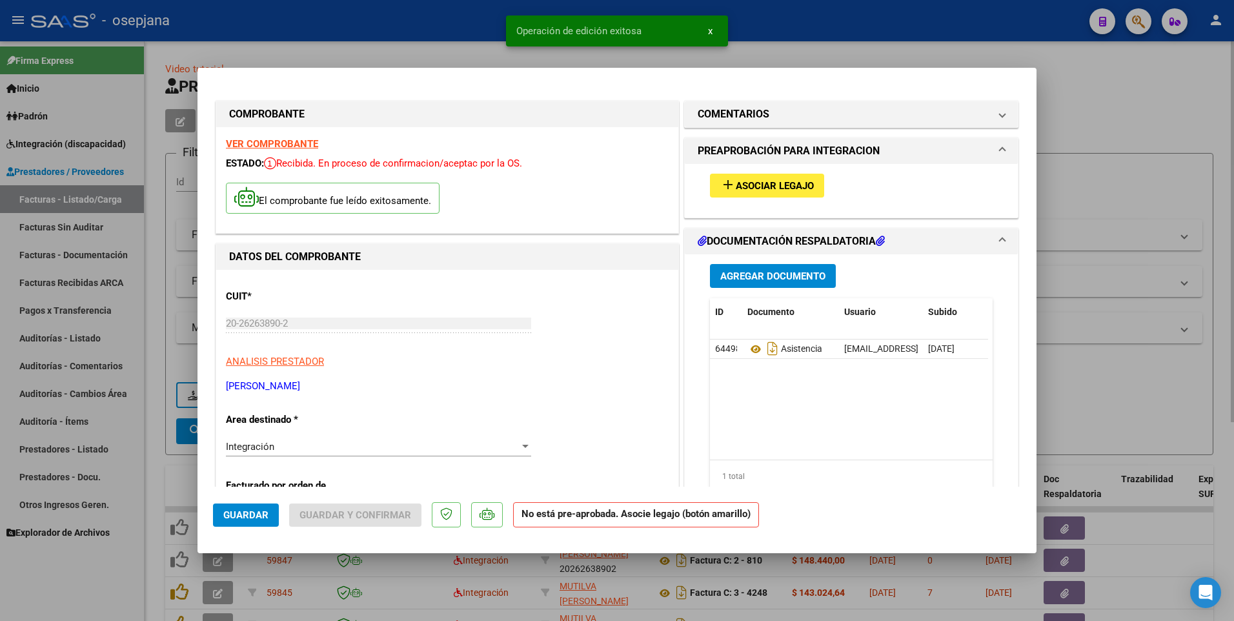
click at [440, 43] on div at bounding box center [617, 310] width 1234 height 621
type input "$ 0,00"
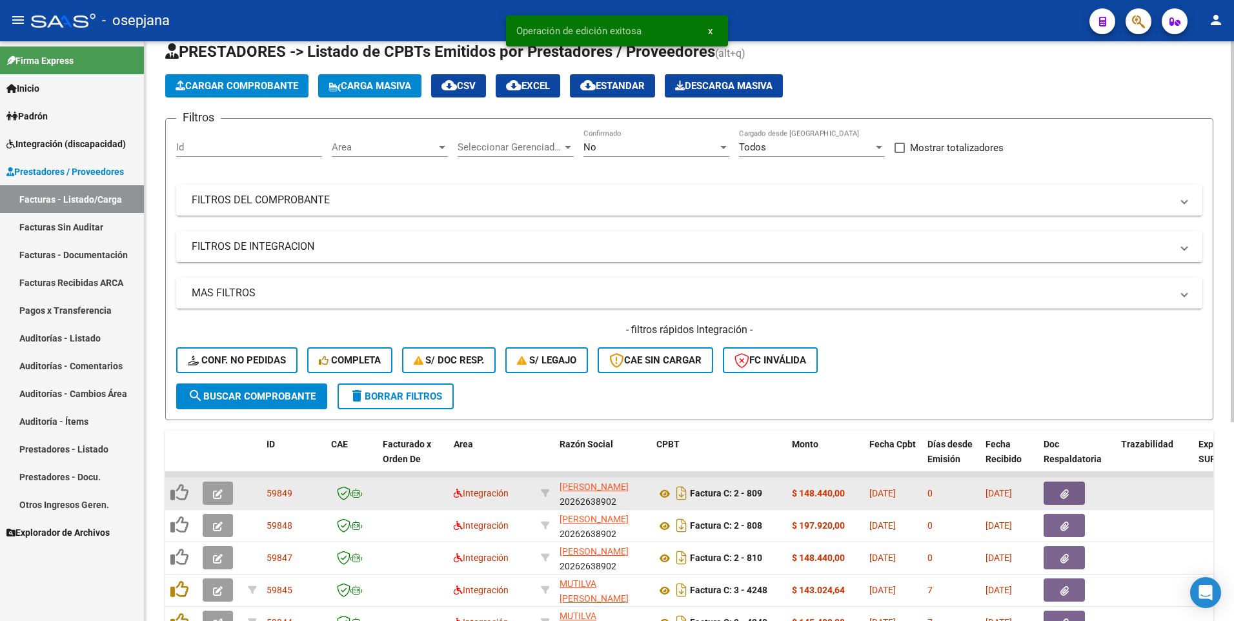
scroll to position [65, 0]
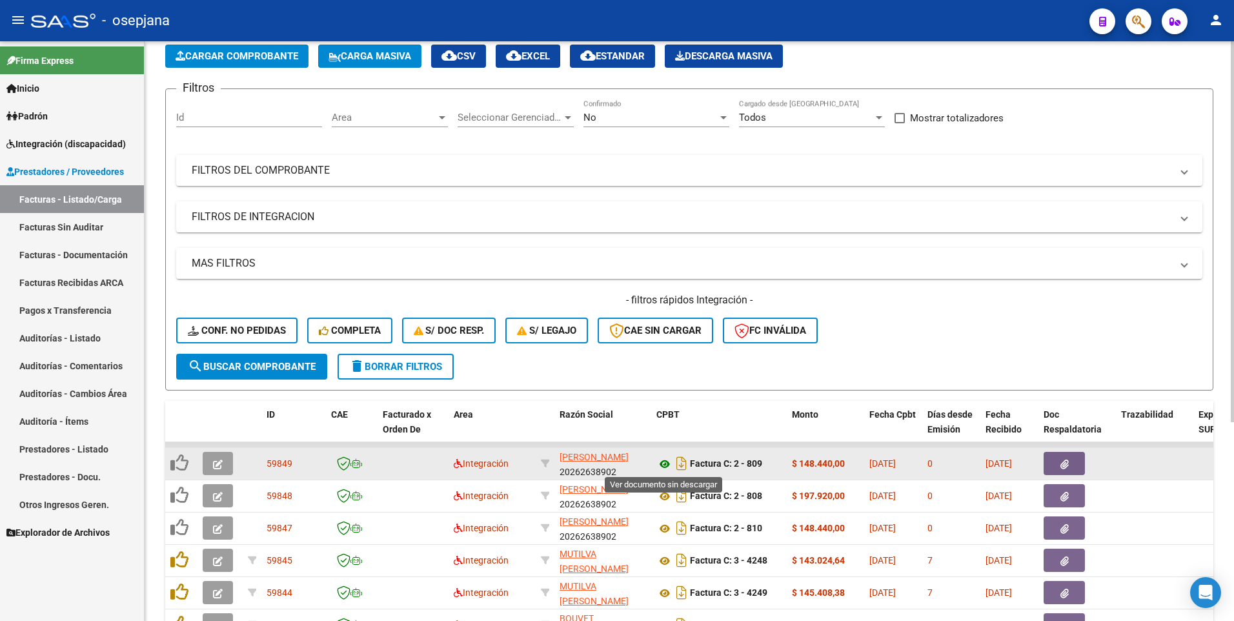
click at [664, 464] on icon at bounding box center [664, 463] width 17 height 15
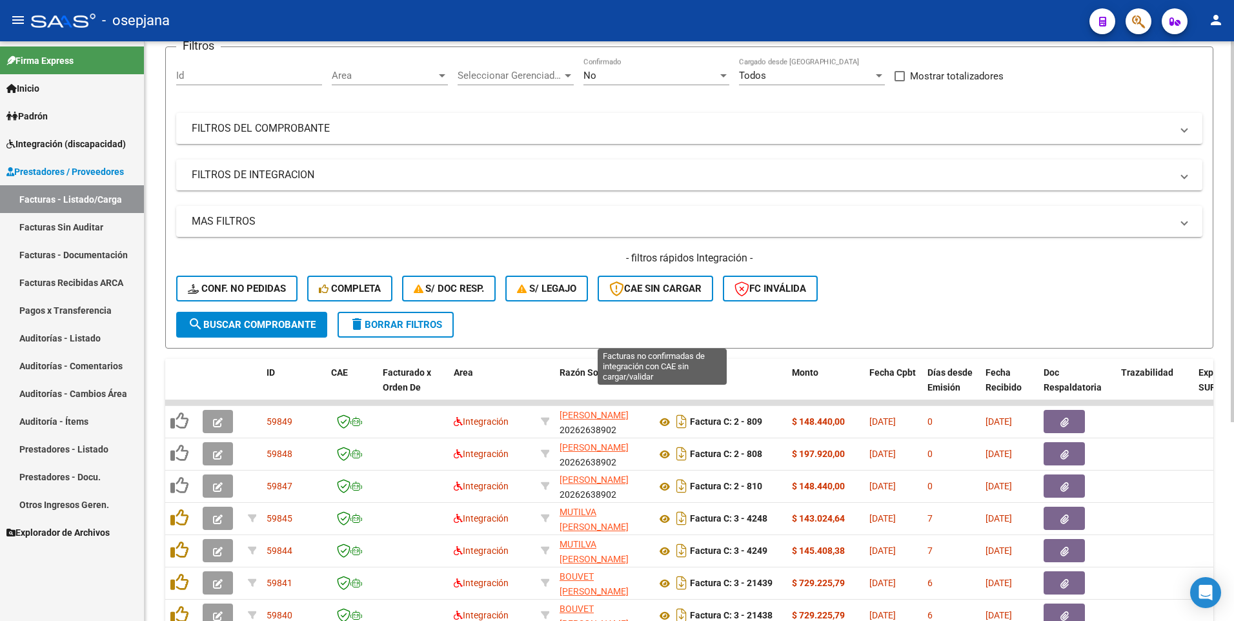
scroll to position [129, 0]
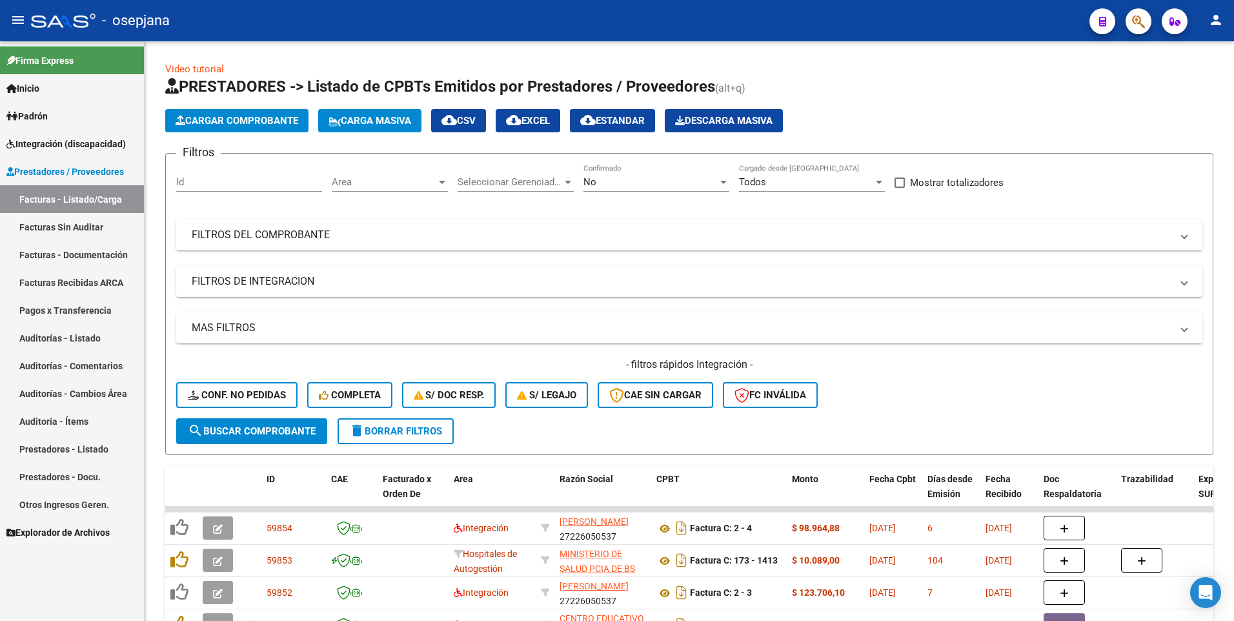
drag, startPoint x: 33, startPoint y: 143, endPoint x: 46, endPoint y: 156, distance: 18.3
click at [33, 143] on span "Integración (discapacidad)" at bounding box center [65, 144] width 119 height 14
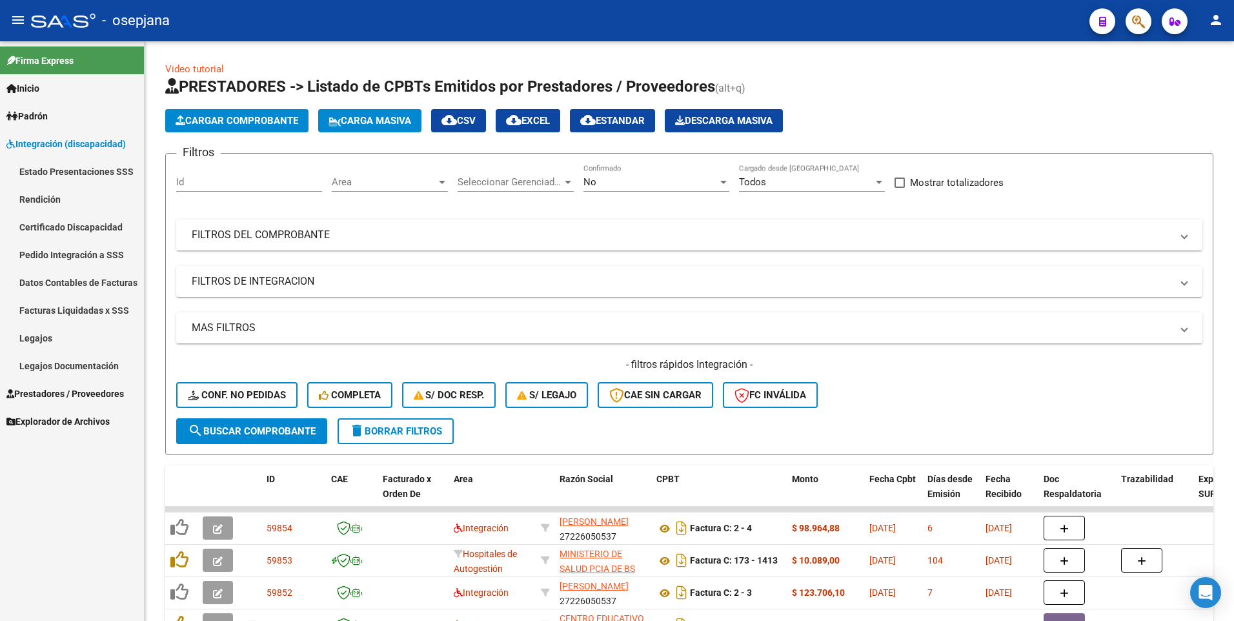
click at [40, 336] on link "Legajos" at bounding box center [72, 338] width 144 height 28
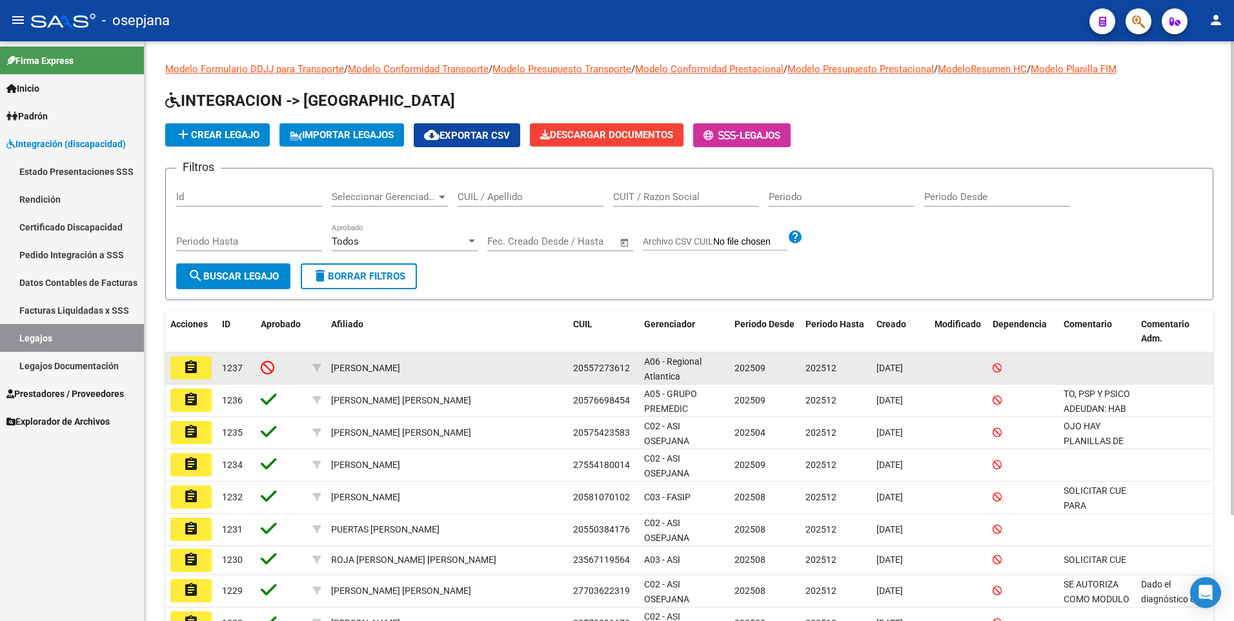
click at [193, 372] on mat-icon "assignment" at bounding box center [190, 367] width 15 height 15
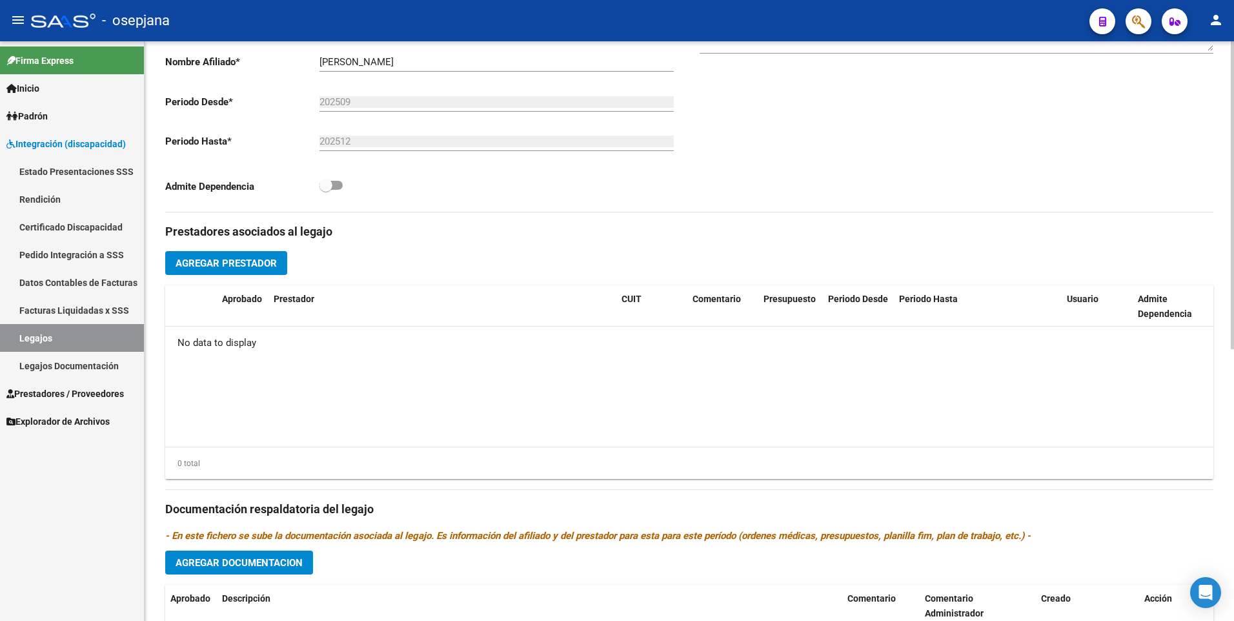
scroll to position [512, 0]
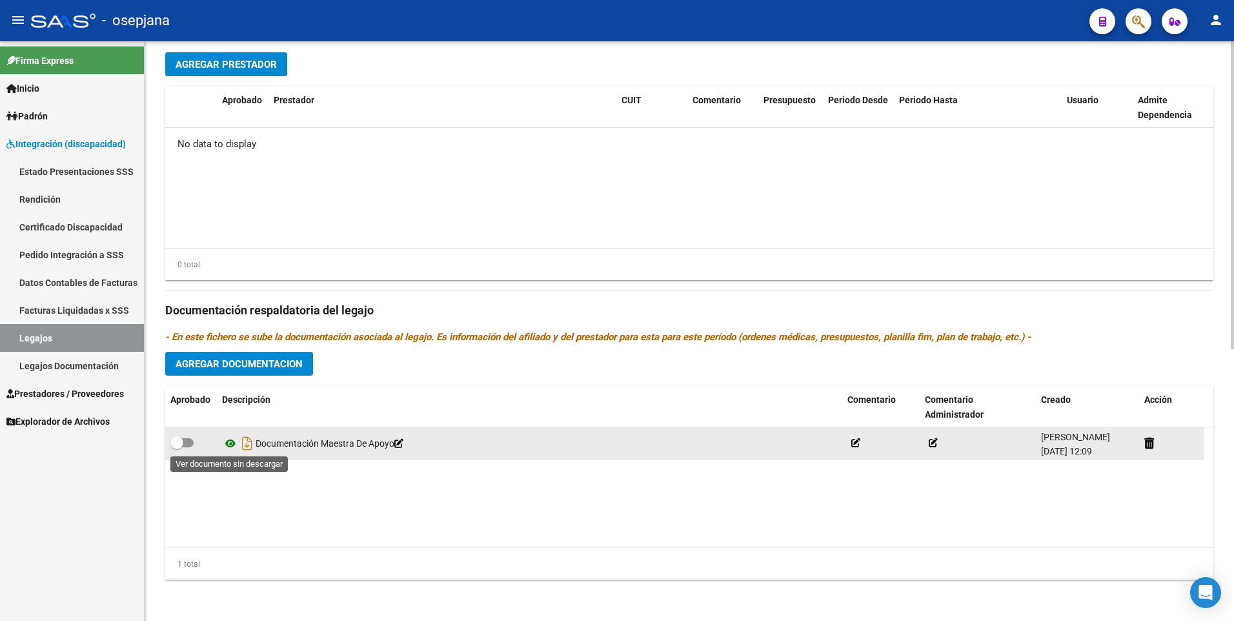
click at [231, 446] on icon at bounding box center [230, 443] width 17 height 15
click at [858, 442] on icon at bounding box center [855, 442] width 9 height 9
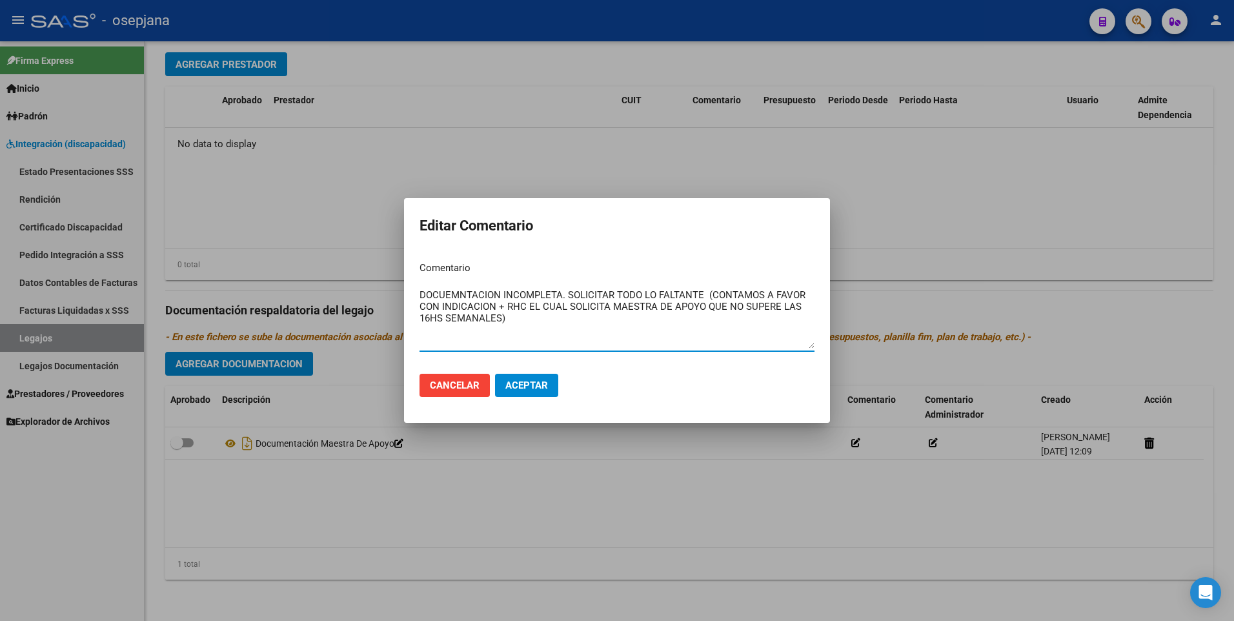
type textarea "DOCUEMNTACION INCOMPLETA. SOLICITAR TODO LO FALTANTE (CONTAMOS A FAVOR CON INDI…"
click at [522, 388] on span "Aceptar" at bounding box center [526, 386] width 43 height 12
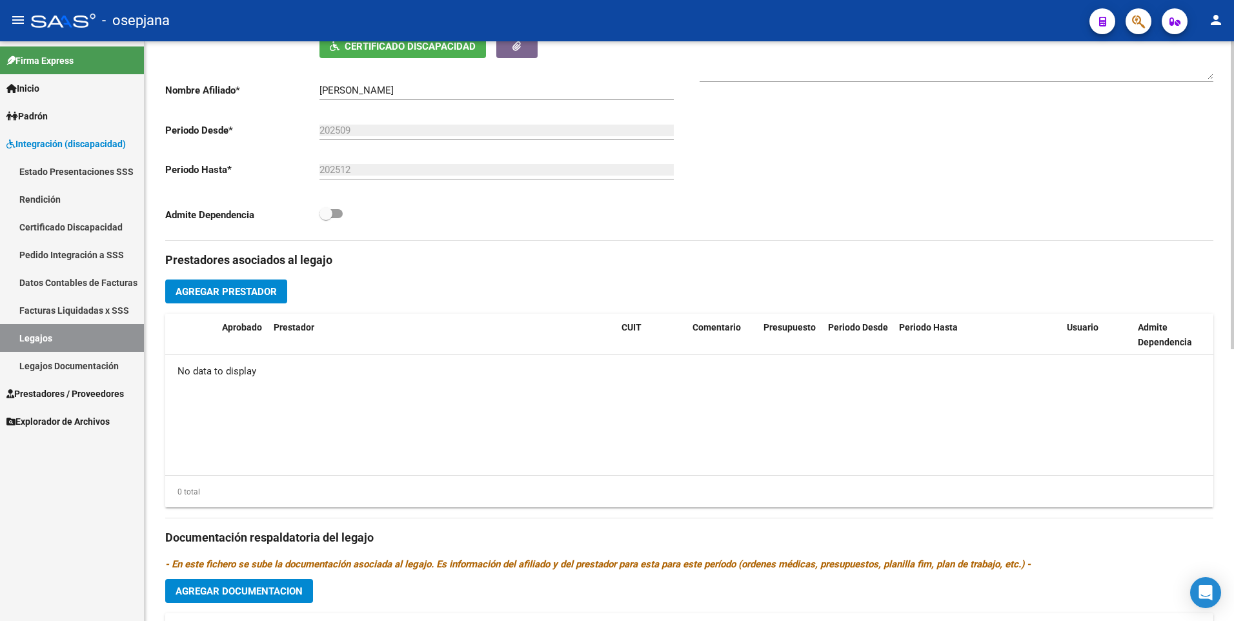
scroll to position [0, 0]
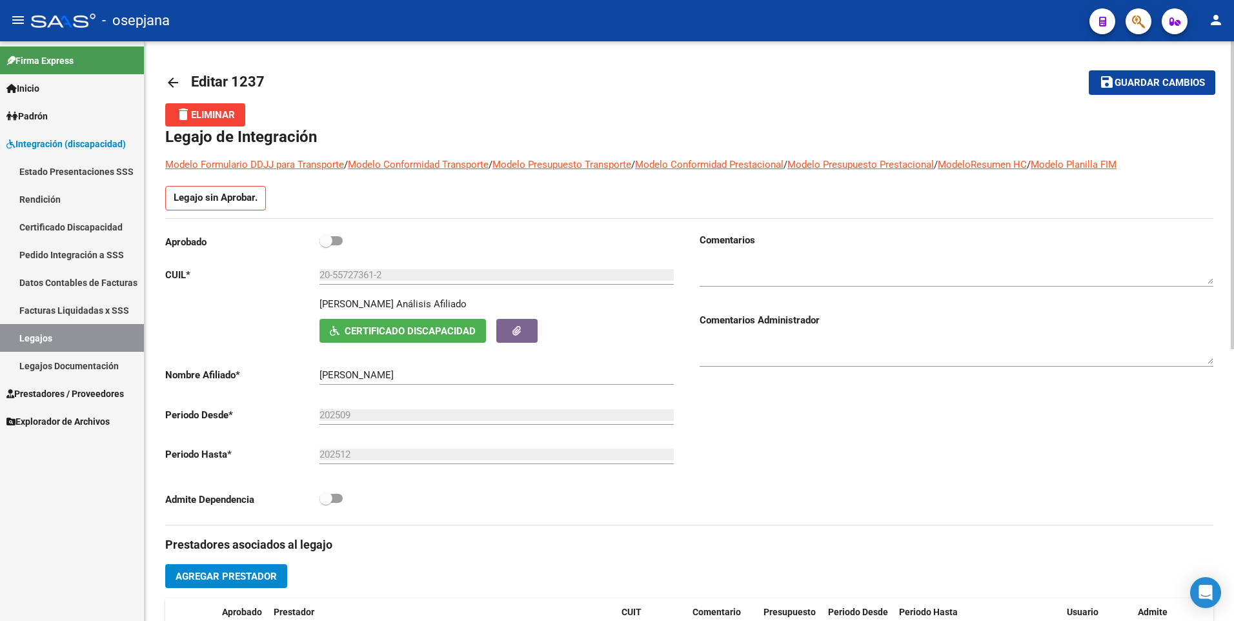
click at [743, 280] on textarea at bounding box center [957, 271] width 514 height 26
type textarea "SOLICITAR FALTANTE"
click at [1137, 81] on span "Guardar cambios" at bounding box center [1160, 83] width 90 height 12
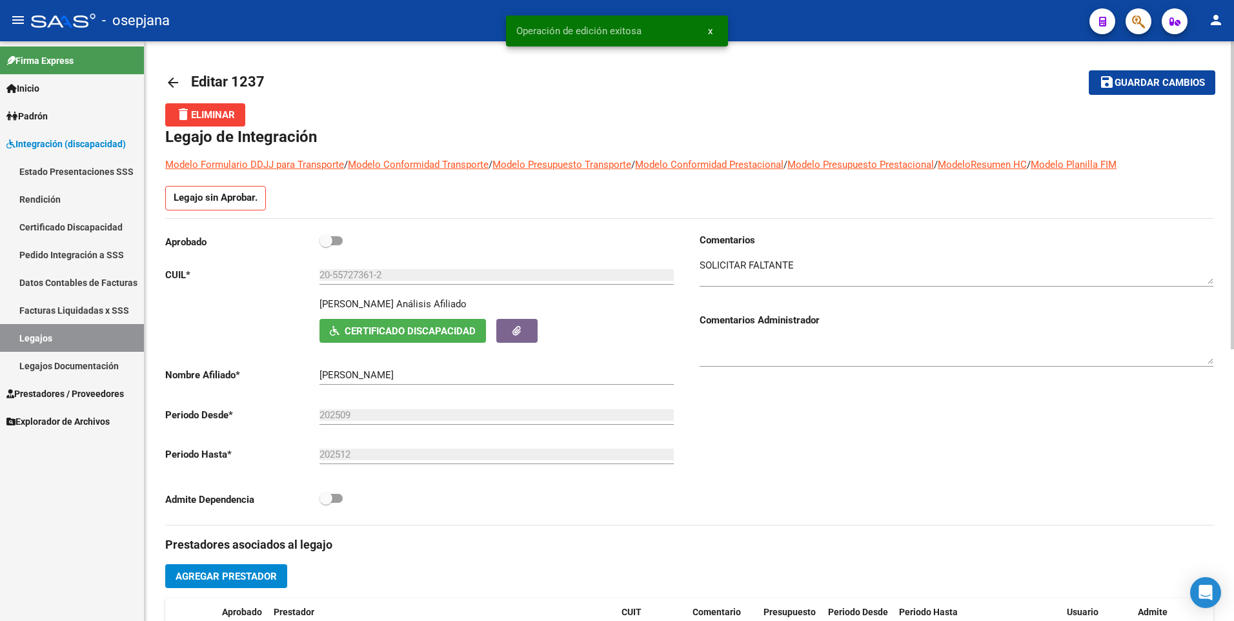
click at [166, 78] on mat-icon "arrow_back" at bounding box center [172, 82] width 15 height 15
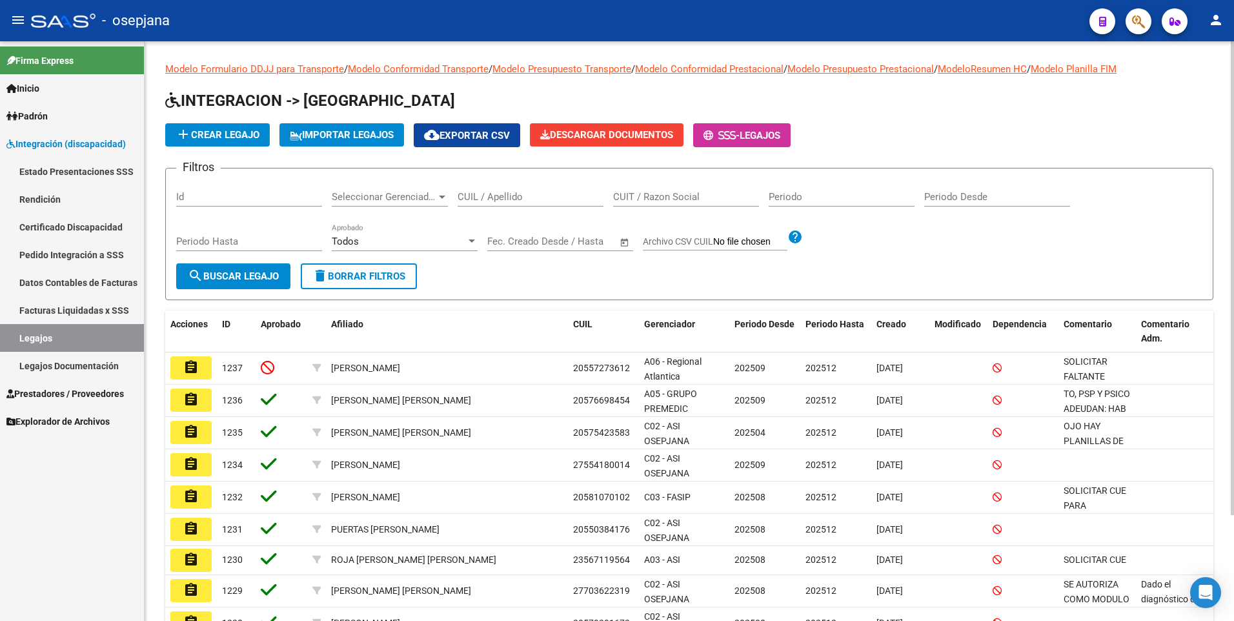
click at [503, 214] on div "CUIL / Apellido" at bounding box center [531, 199] width 146 height 40
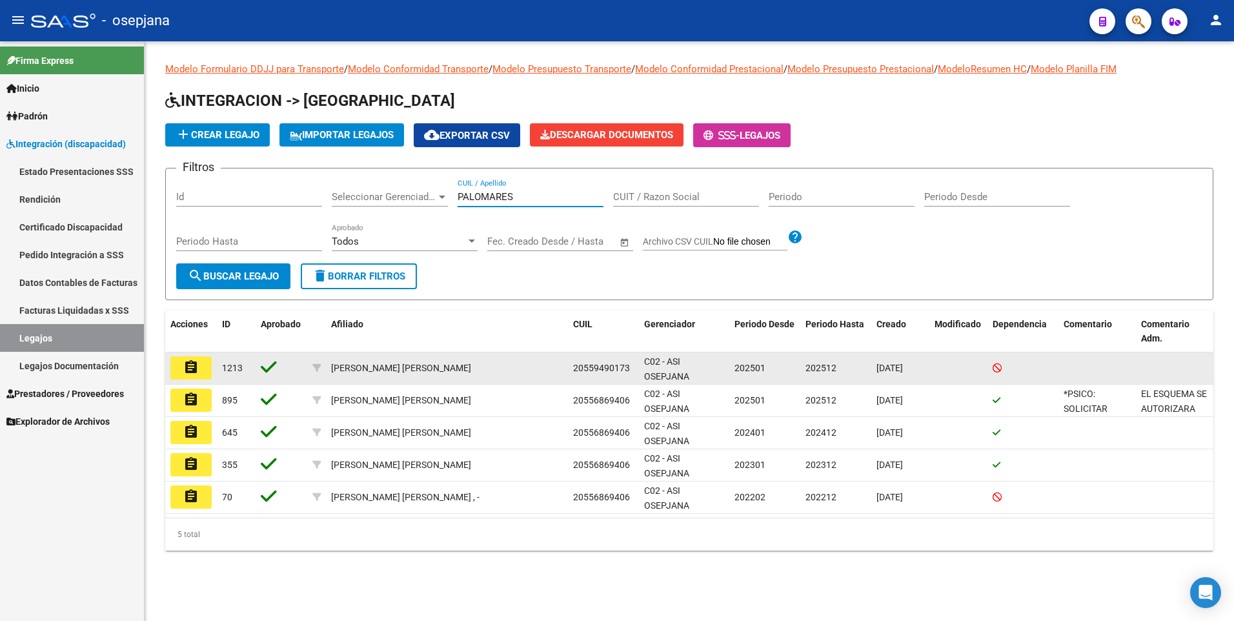
type input "PALOMARES"
click at [195, 363] on mat-icon "assignment" at bounding box center [190, 367] width 15 height 15
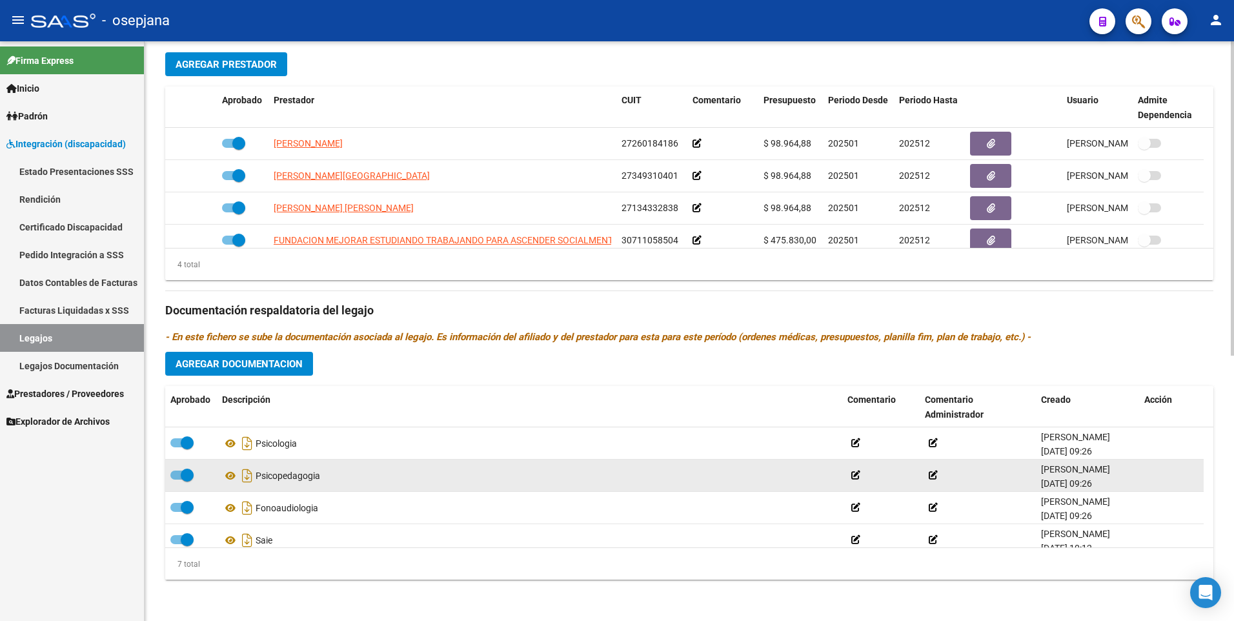
scroll to position [110, 0]
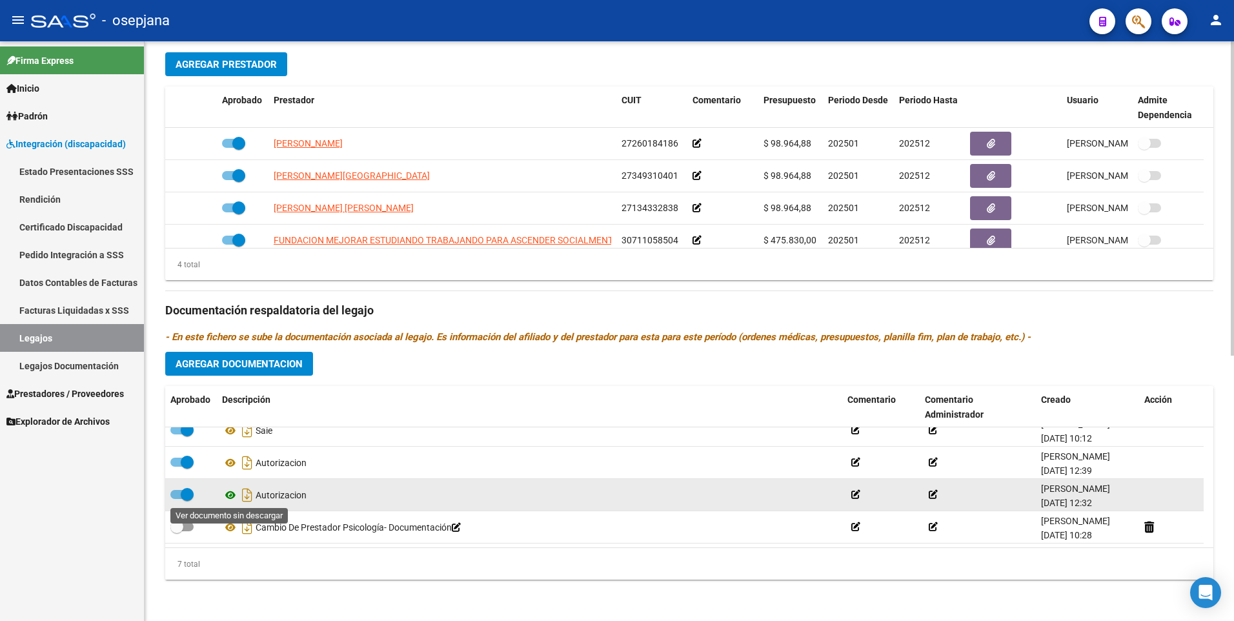
click at [234, 497] on icon at bounding box center [230, 494] width 17 height 15
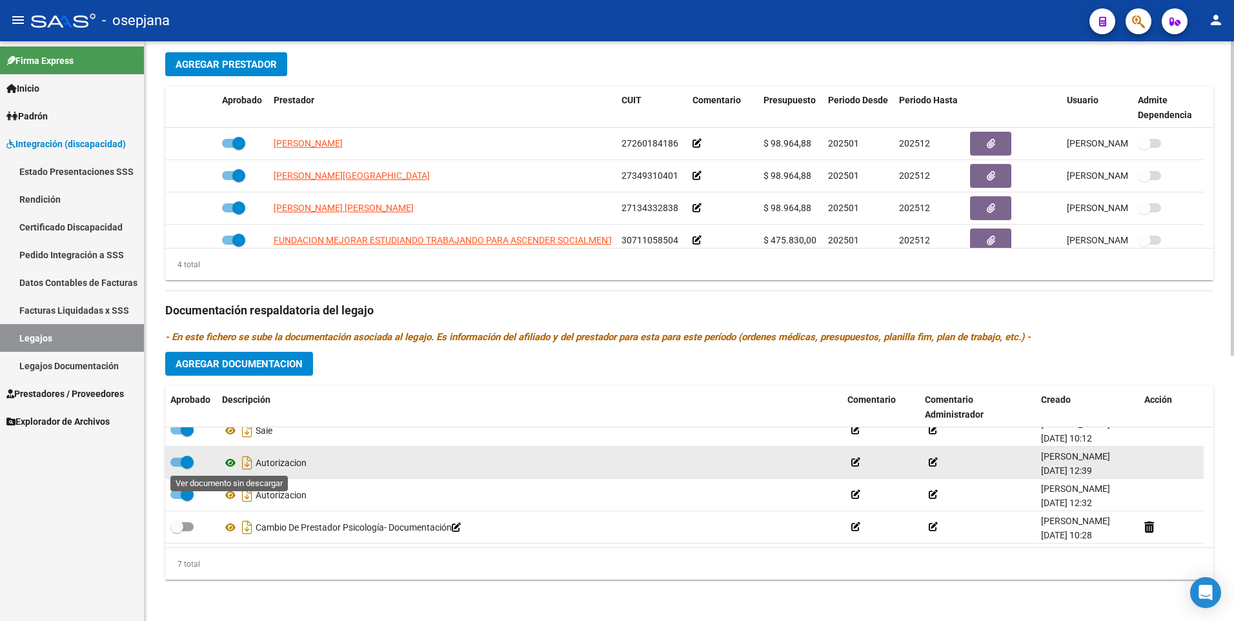
click at [227, 460] on icon at bounding box center [230, 462] width 17 height 15
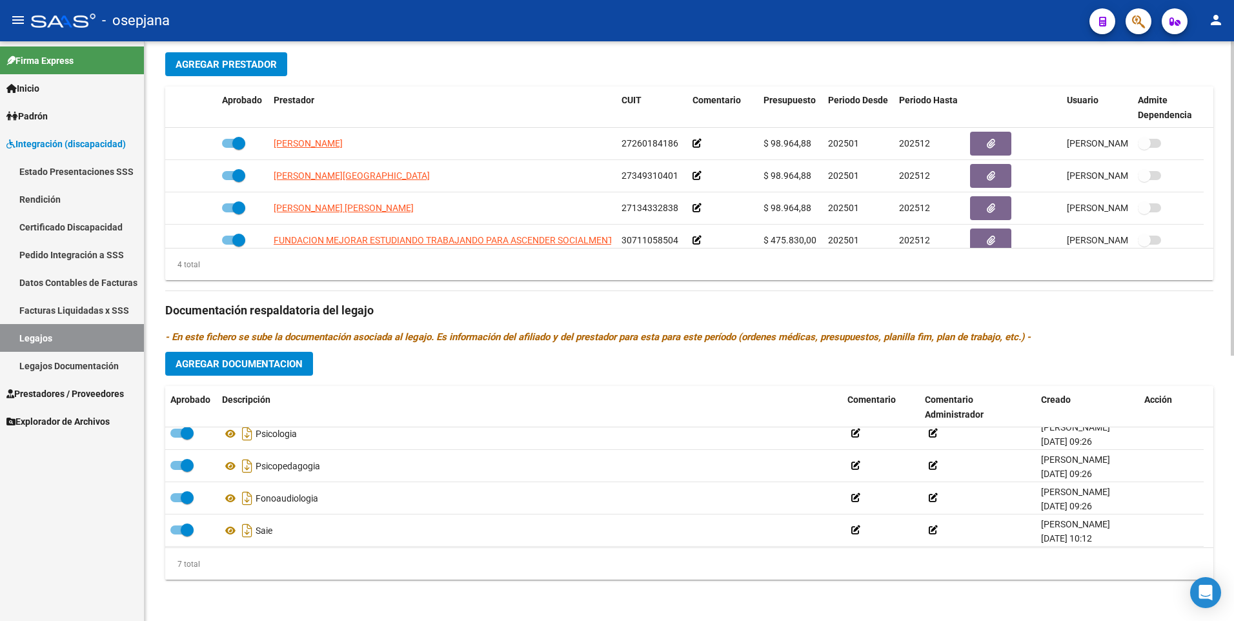
scroll to position [0, 0]
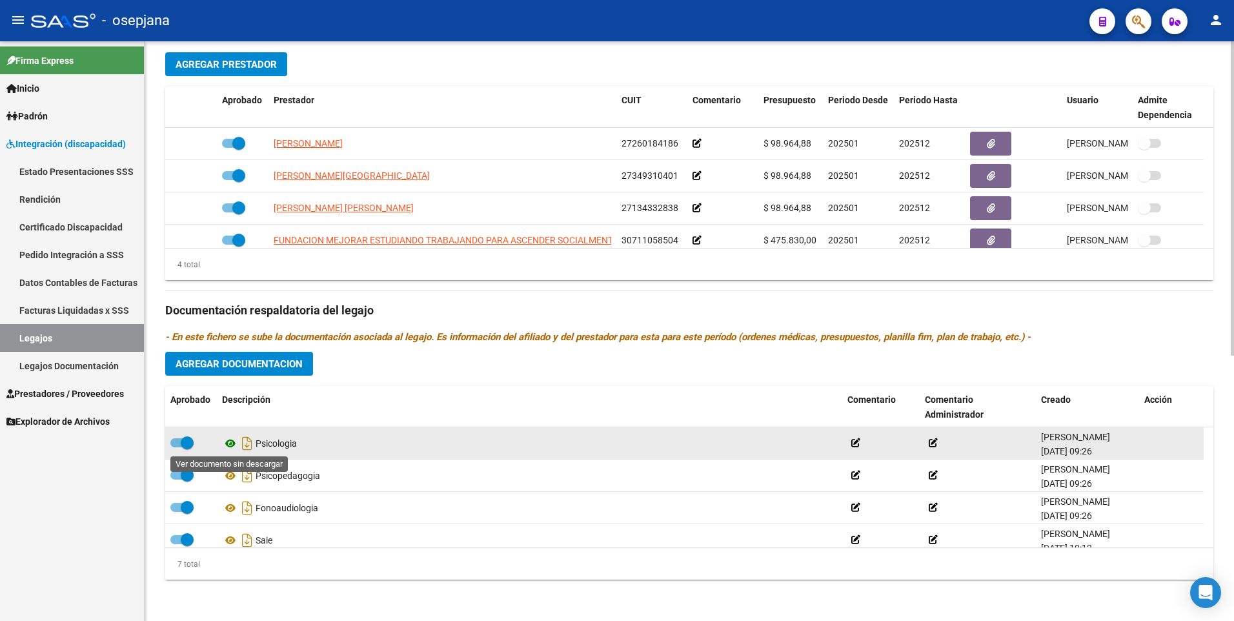
click at [225, 440] on icon at bounding box center [230, 443] width 17 height 15
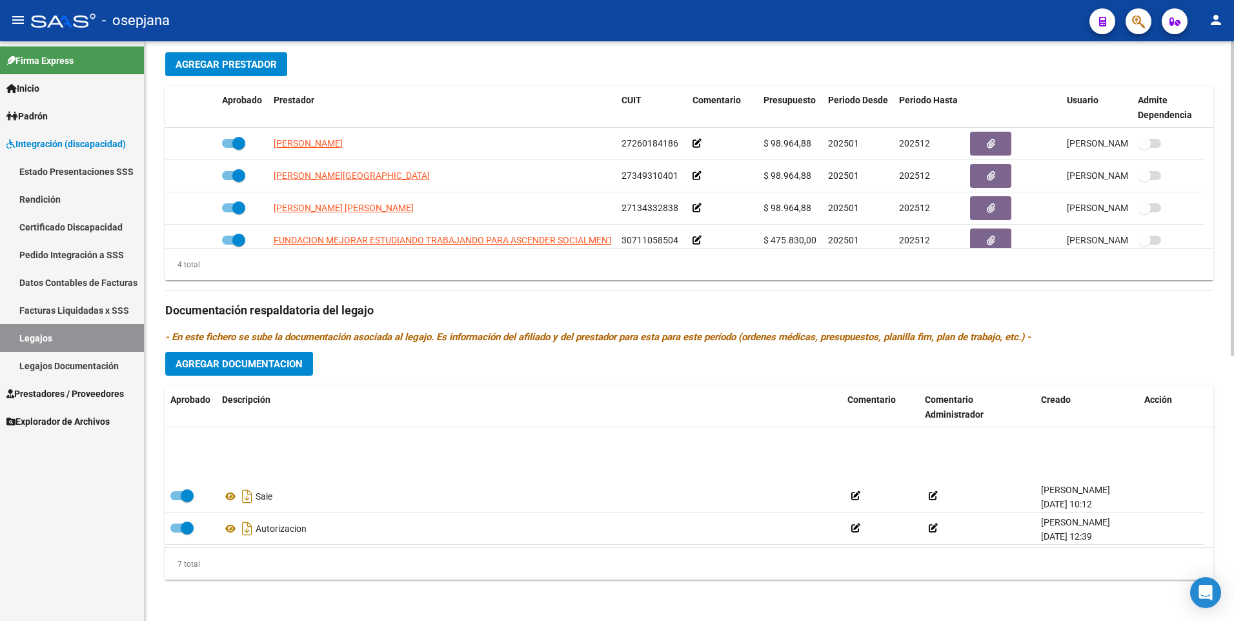
scroll to position [110, 0]
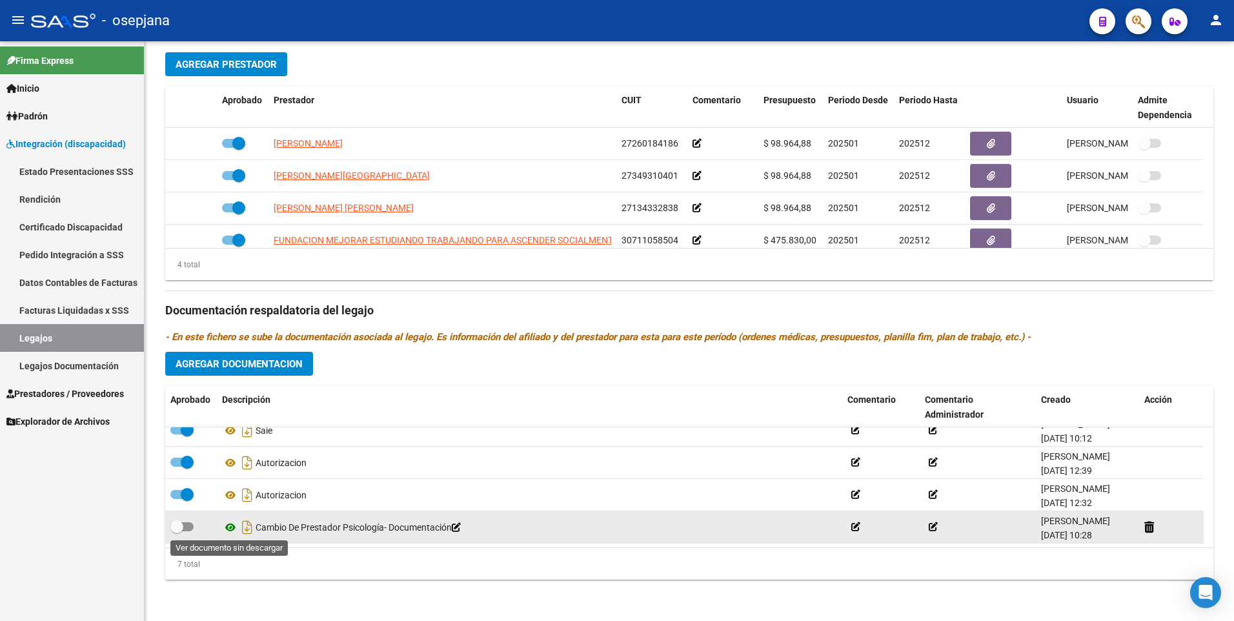
click at [226, 527] on icon at bounding box center [230, 527] width 17 height 15
click at [858, 530] on icon at bounding box center [855, 526] width 9 height 9
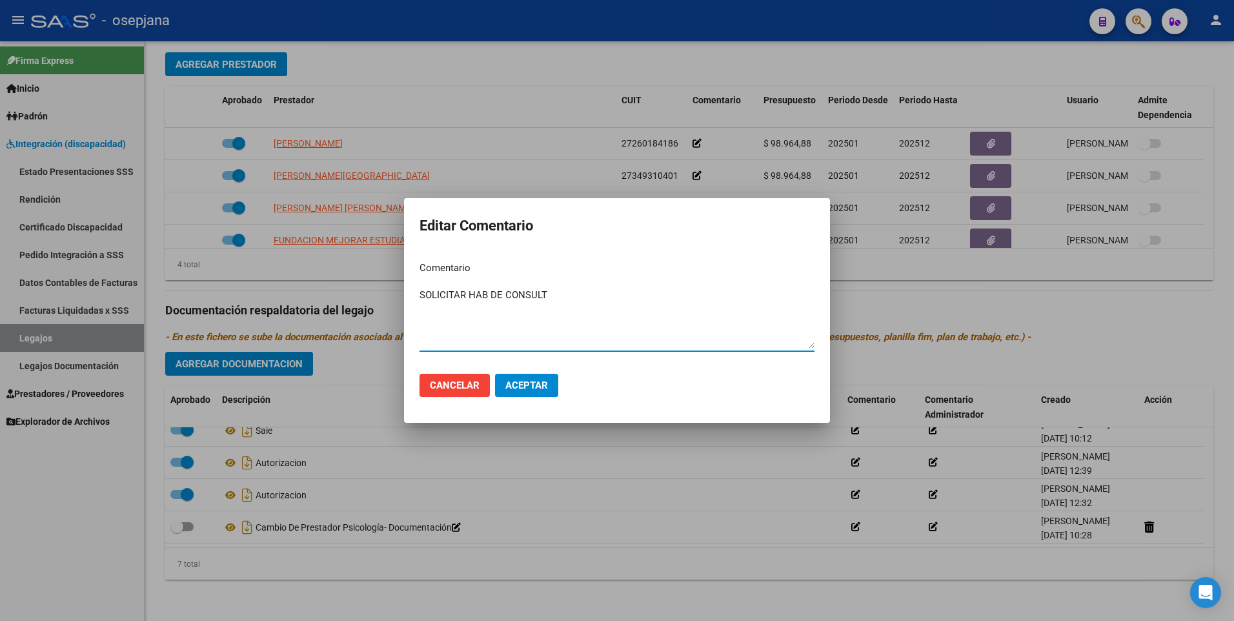
type textarea "SOLICITAR HAB DE CONSULT"
click at [530, 386] on span "Aceptar" at bounding box center [526, 386] width 43 height 12
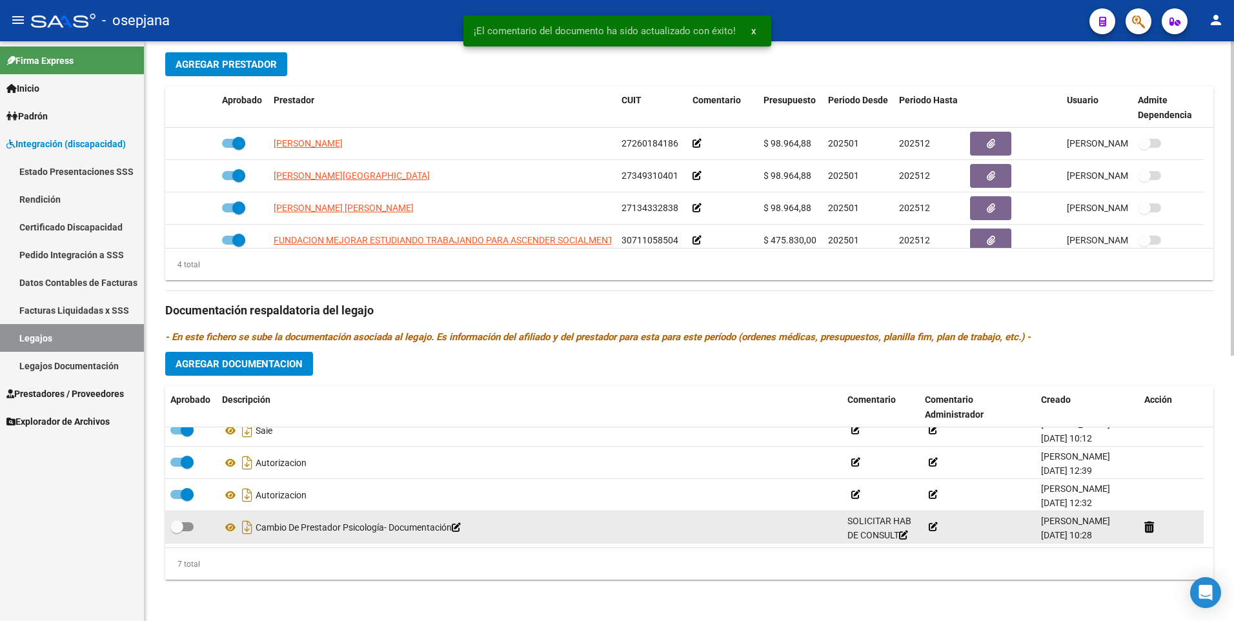
click at [189, 525] on span at bounding box center [181, 526] width 23 height 9
click at [177, 531] on input "checkbox" at bounding box center [176, 531] width 1 height 1
checkbox input "true"
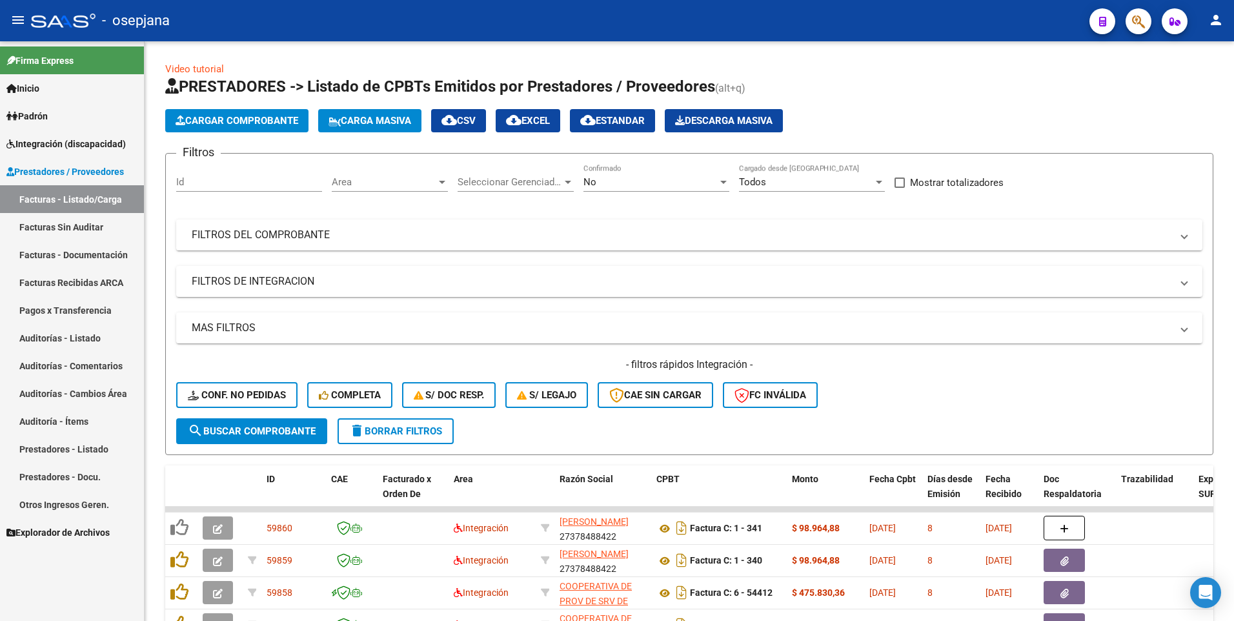
click at [31, 137] on span "Integración (discapacidad)" at bounding box center [65, 144] width 119 height 14
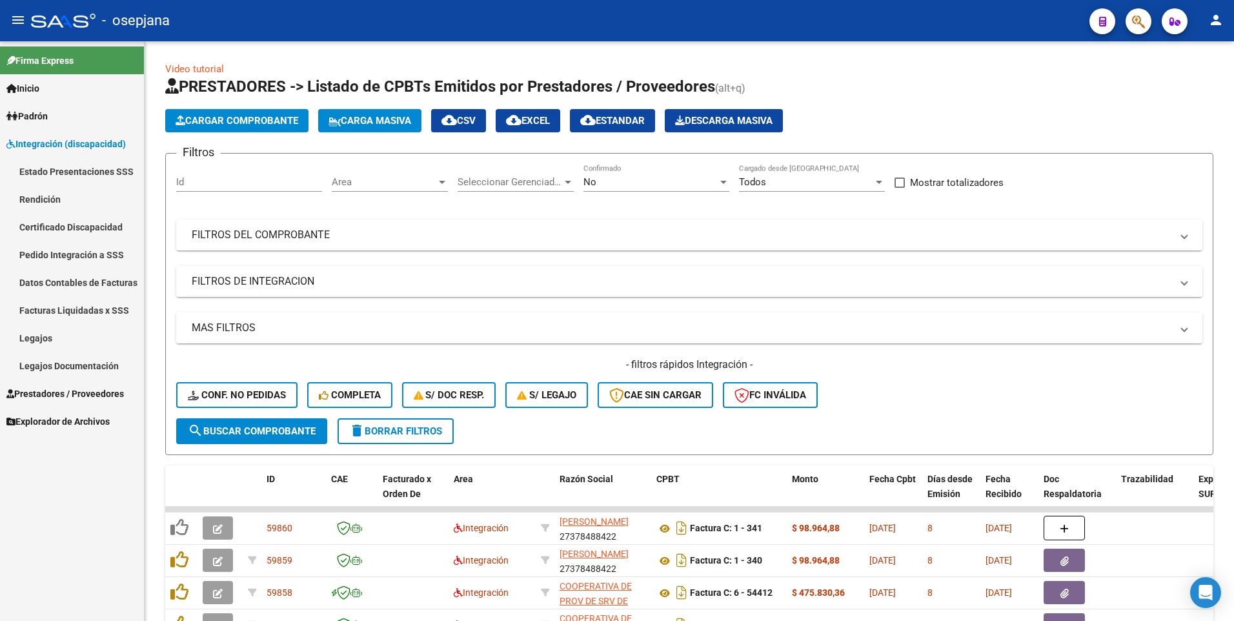
click at [41, 340] on link "Legajos" at bounding box center [72, 338] width 144 height 28
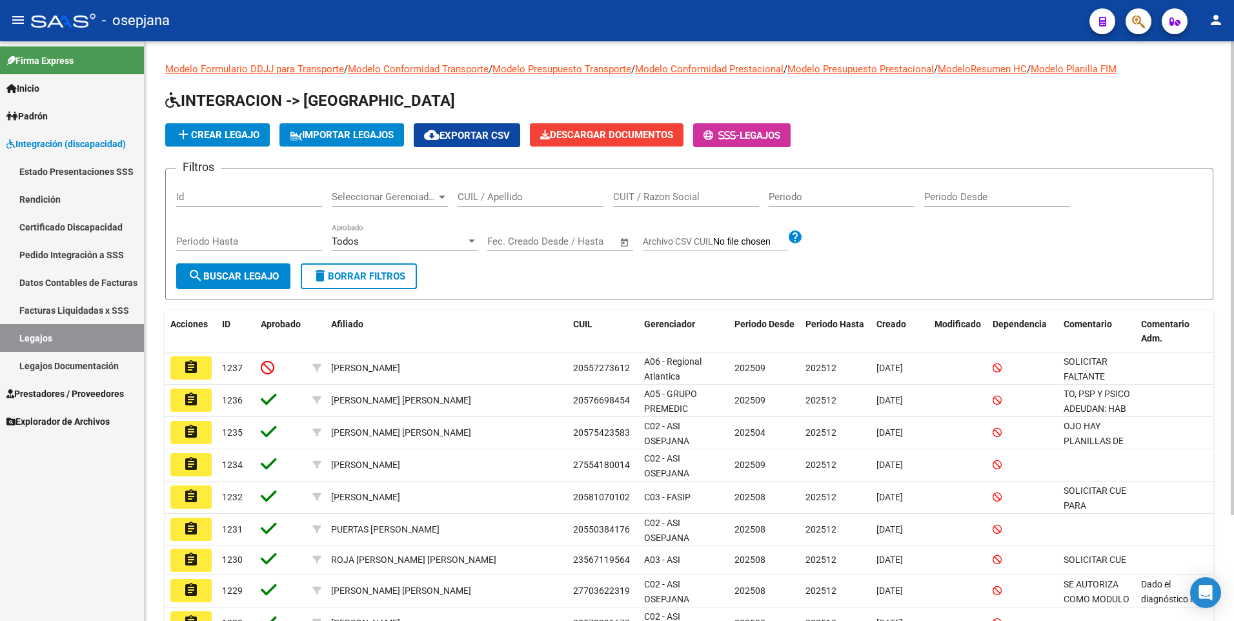
click at [506, 189] on div "CUIL / Apellido" at bounding box center [531, 193] width 146 height 28
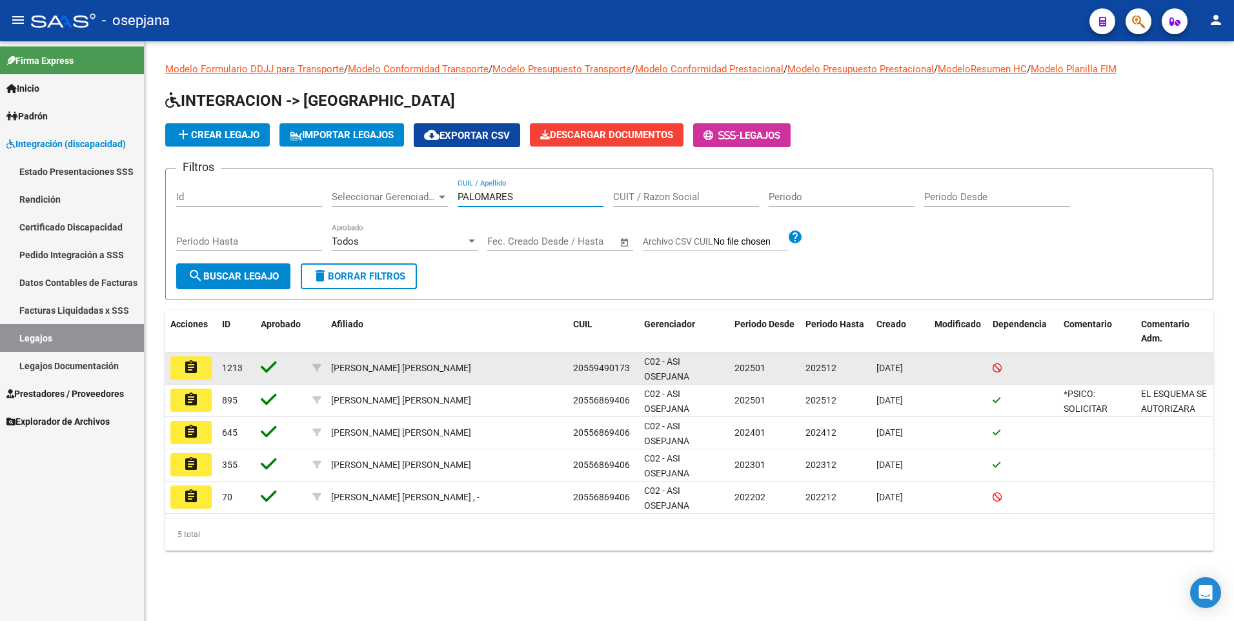
type input "PALOMARES"
click at [178, 369] on button "assignment" at bounding box center [190, 367] width 41 height 23
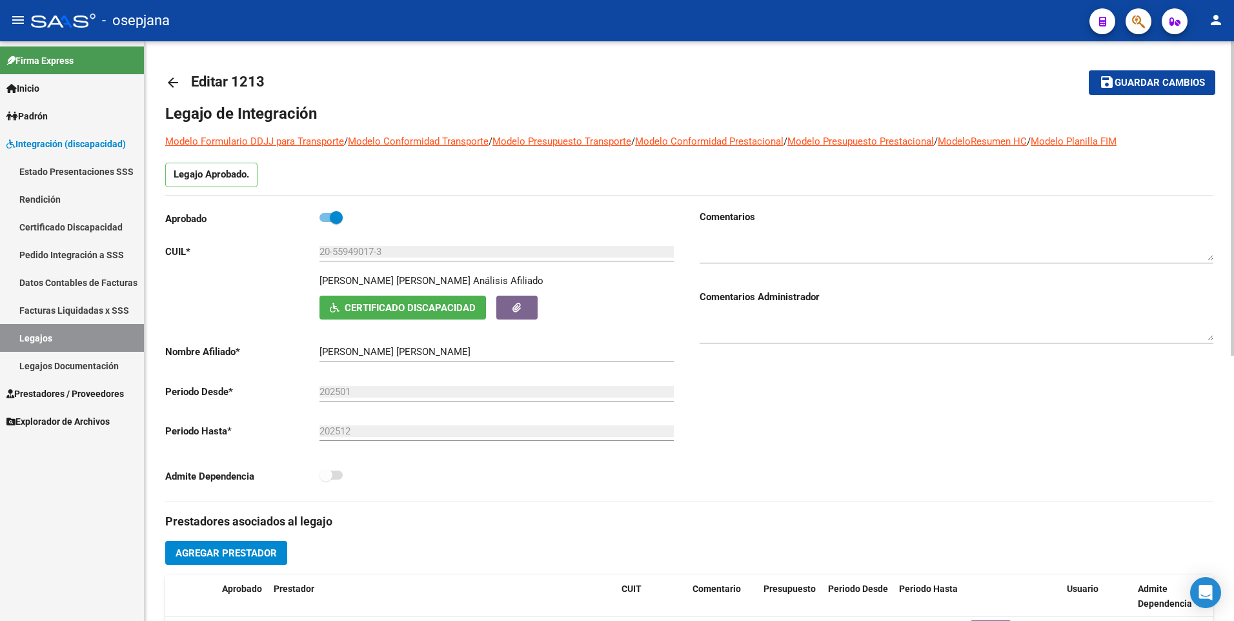
drag, startPoint x: 1139, startPoint y: 88, endPoint x: 861, endPoint y: 76, distance: 278.5
click at [1139, 88] on span "Guardar cambios" at bounding box center [1160, 83] width 90 height 12
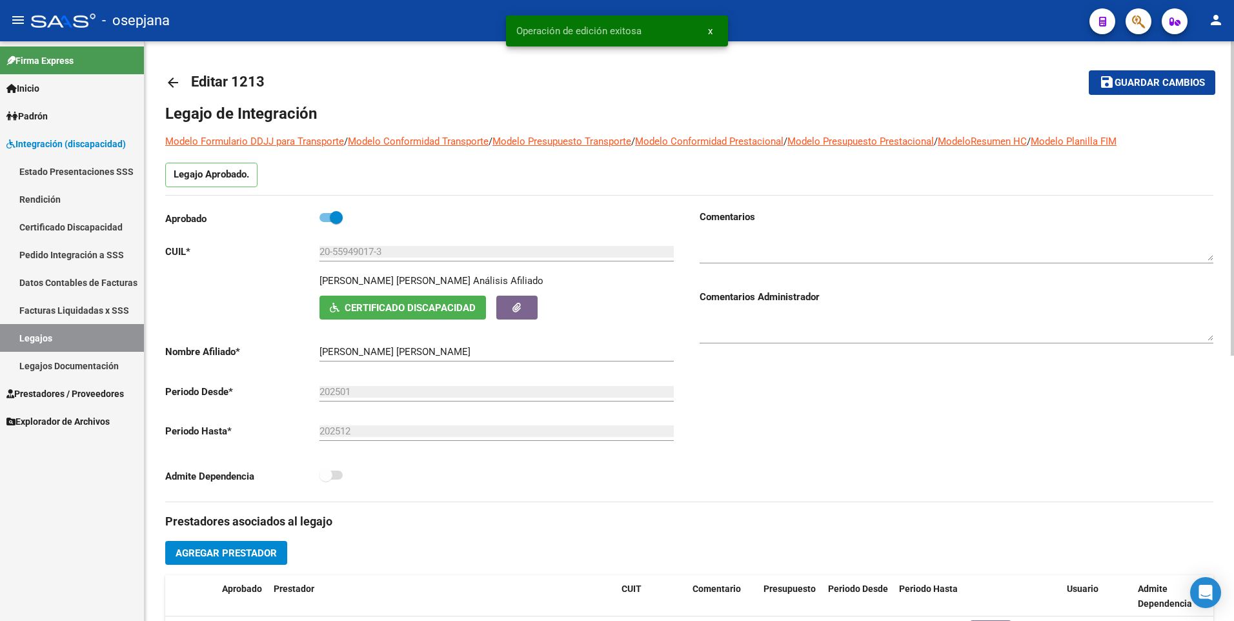
click at [163, 79] on div "arrow_back Editar 1213 save Guardar cambios Legajo de Integración Modelo Formul…" at bounding box center [690, 575] width 1090 height 1068
click at [170, 80] on mat-icon "arrow_back" at bounding box center [172, 82] width 15 height 15
